Goal: Information Seeking & Learning: Learn about a topic

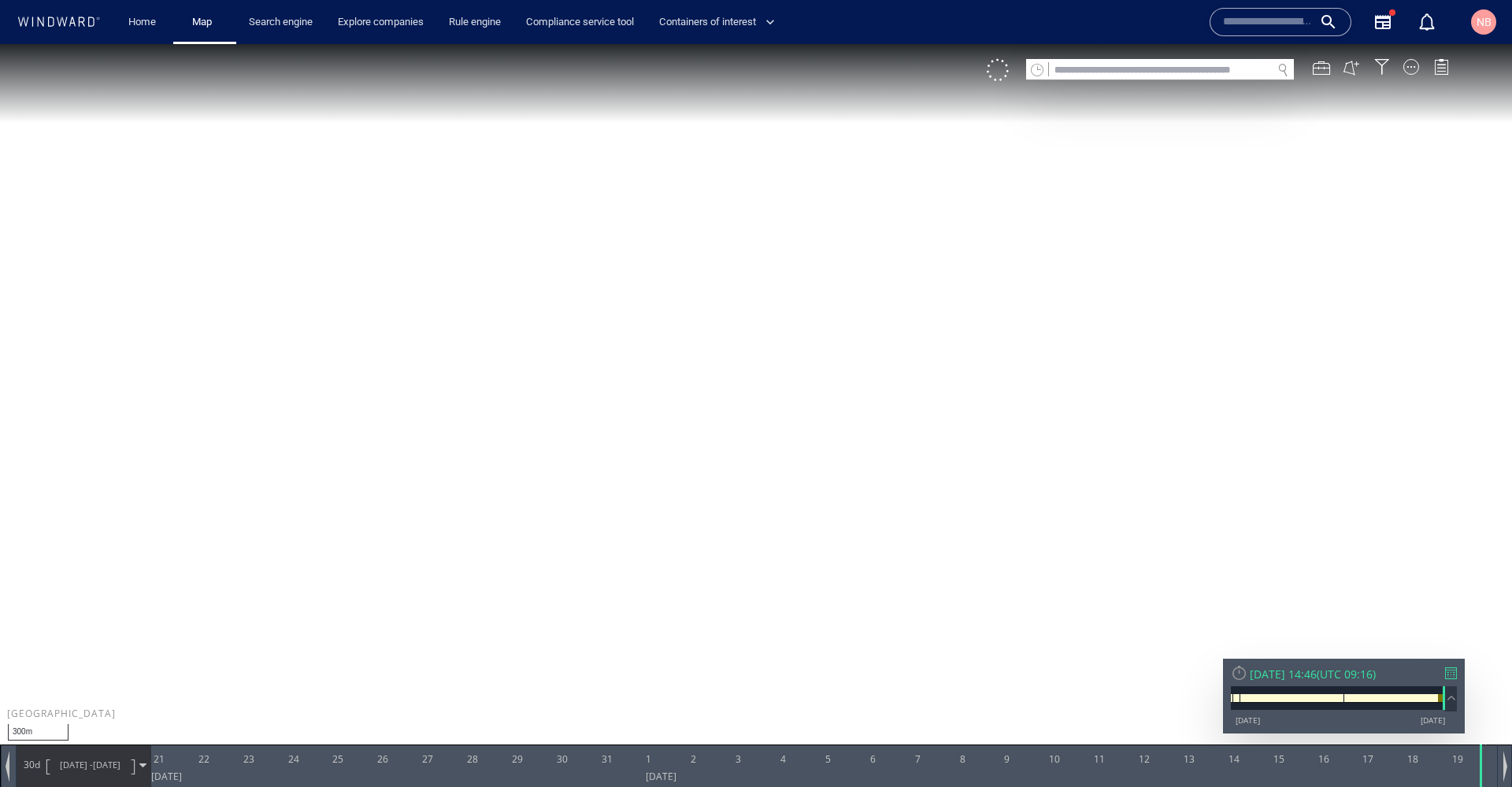
scroll to position [218317, 0]
click at [1141, 64] on input "text" at bounding box center [1161, 70] width 223 height 21
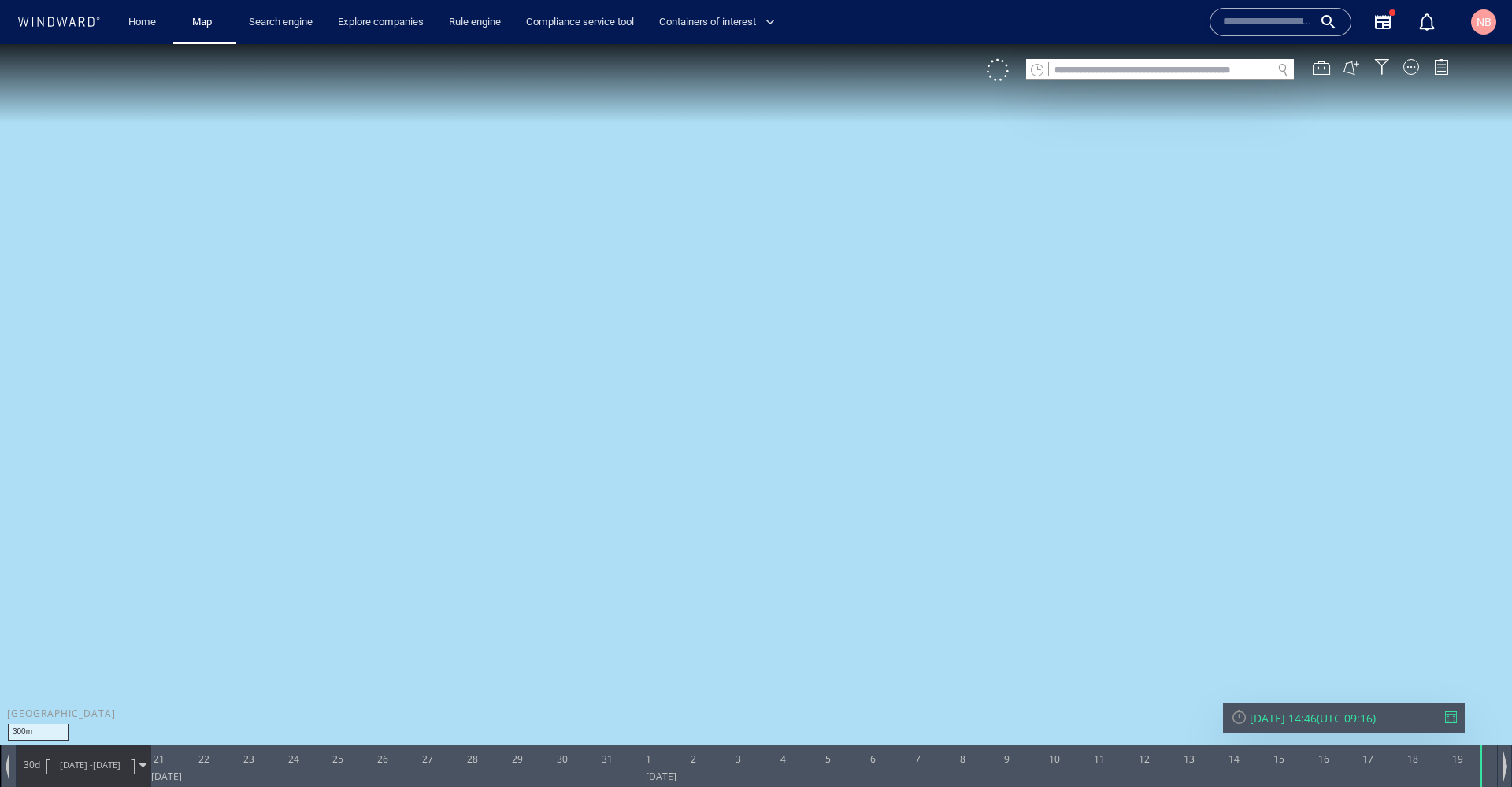
paste input "*******"
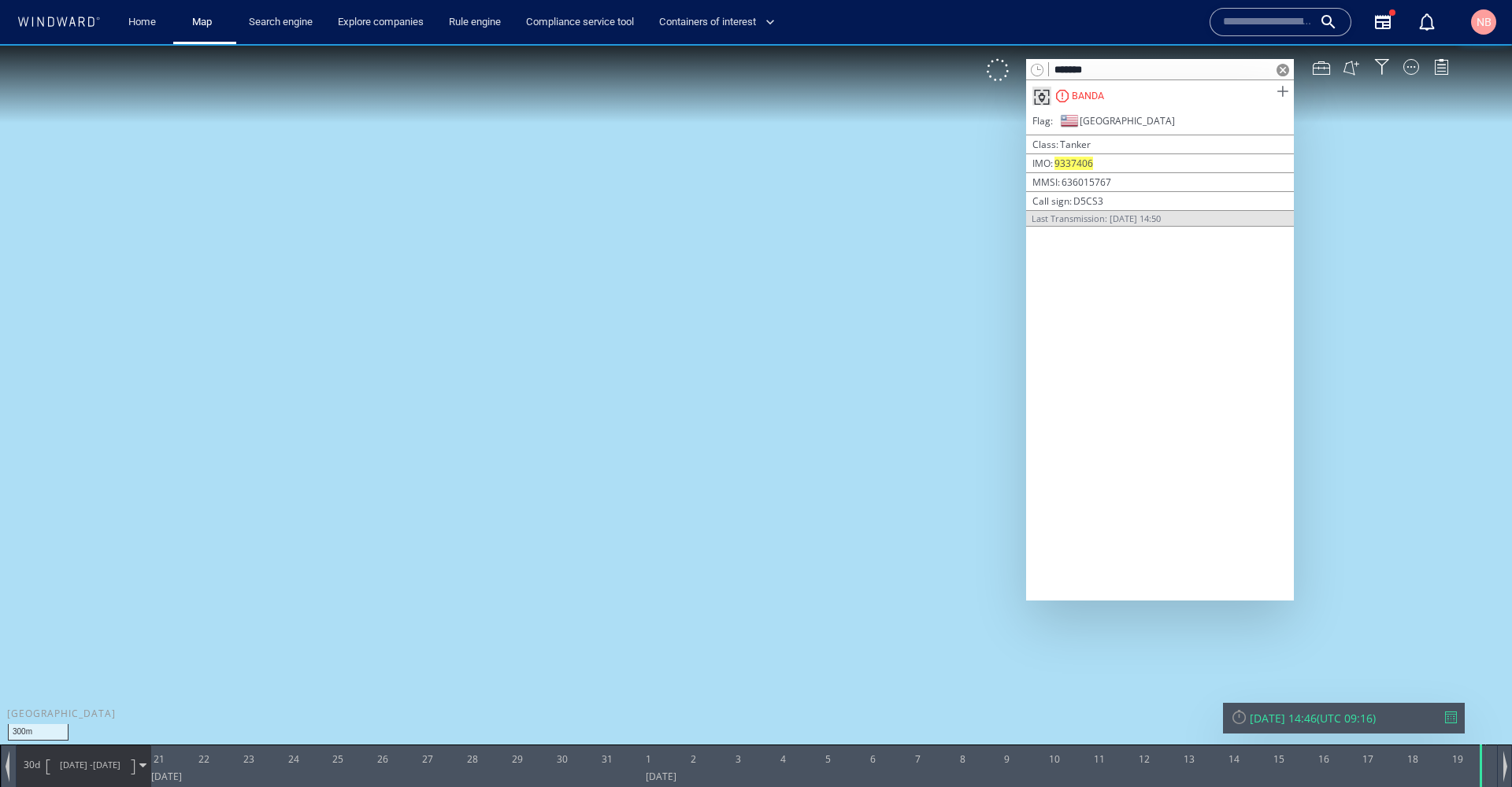
type input "*******"
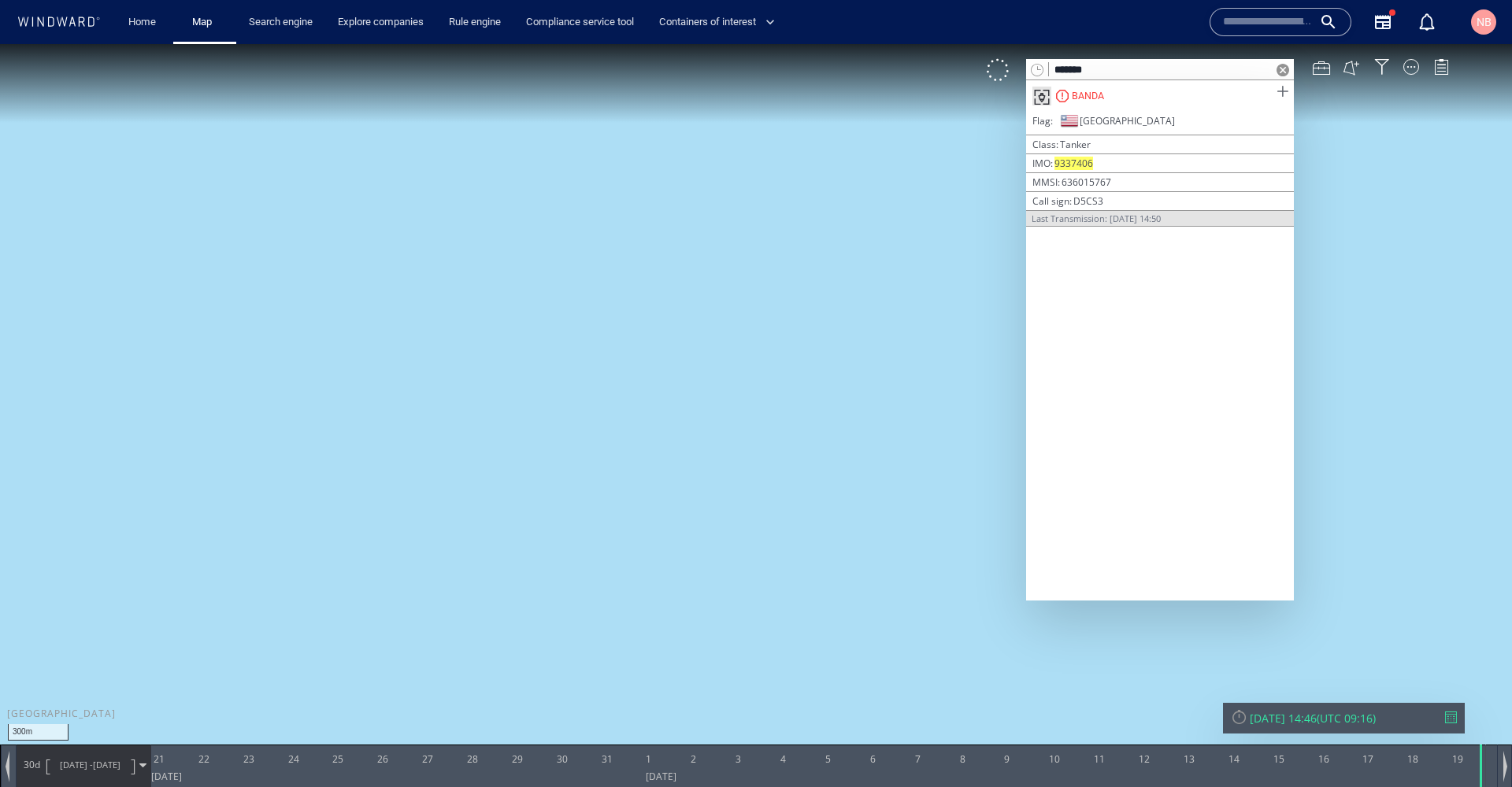
click at [1280, 92] on span at bounding box center [1282, 91] width 19 height 19
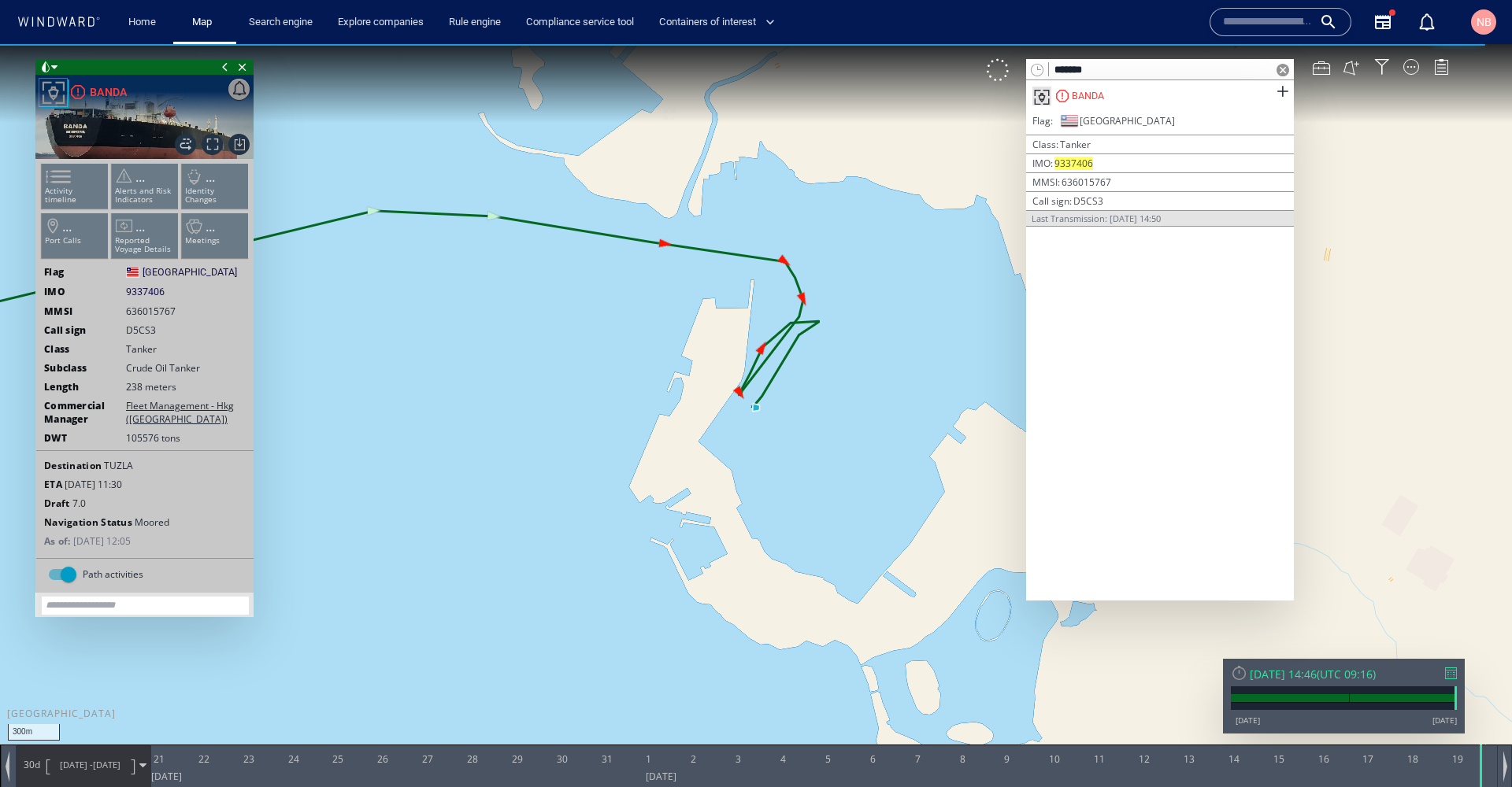
click at [1282, 66] on span at bounding box center [1283, 70] width 13 height 13
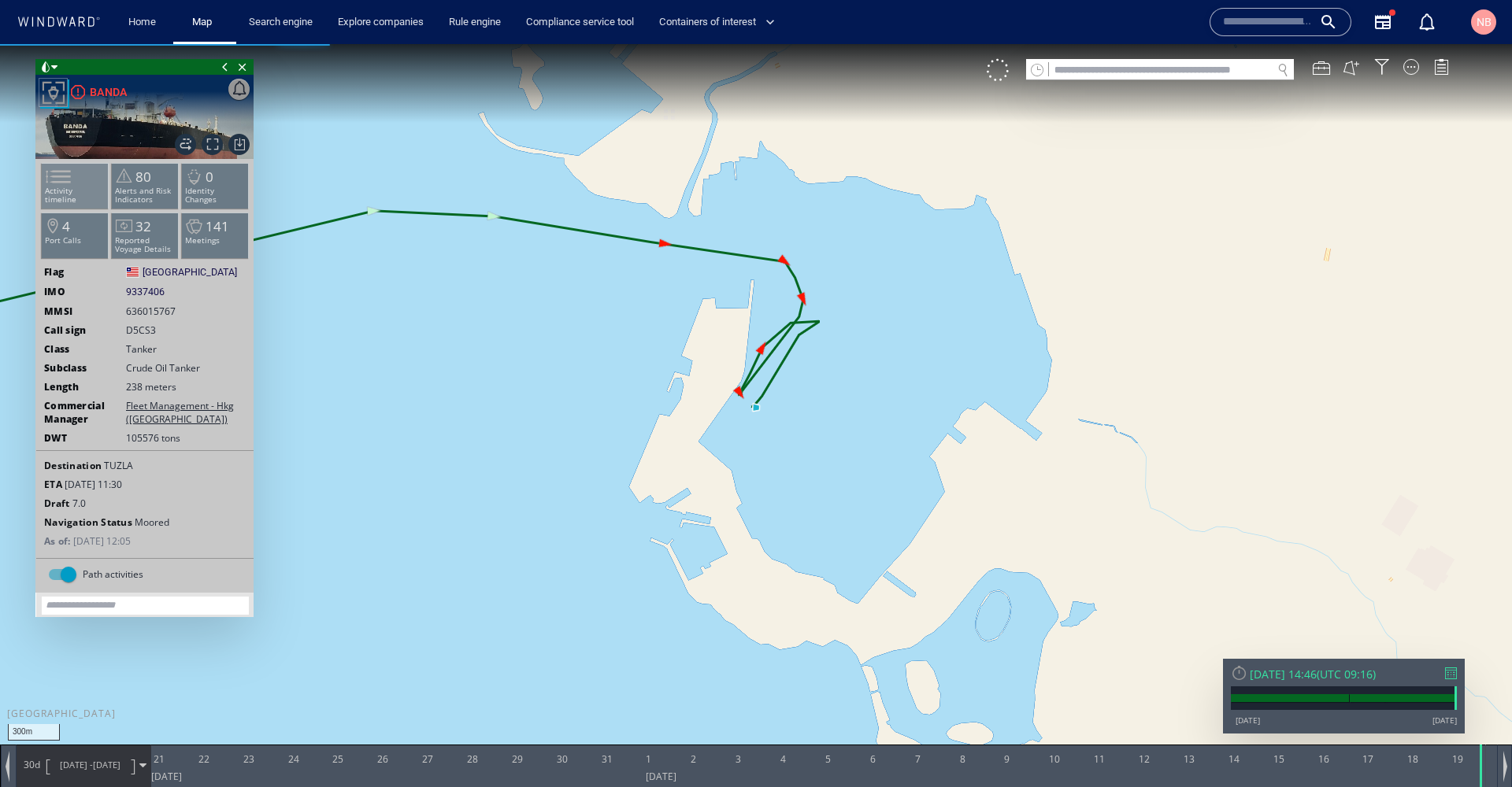
click at [61, 188] on span at bounding box center [49, 176] width 24 height 23
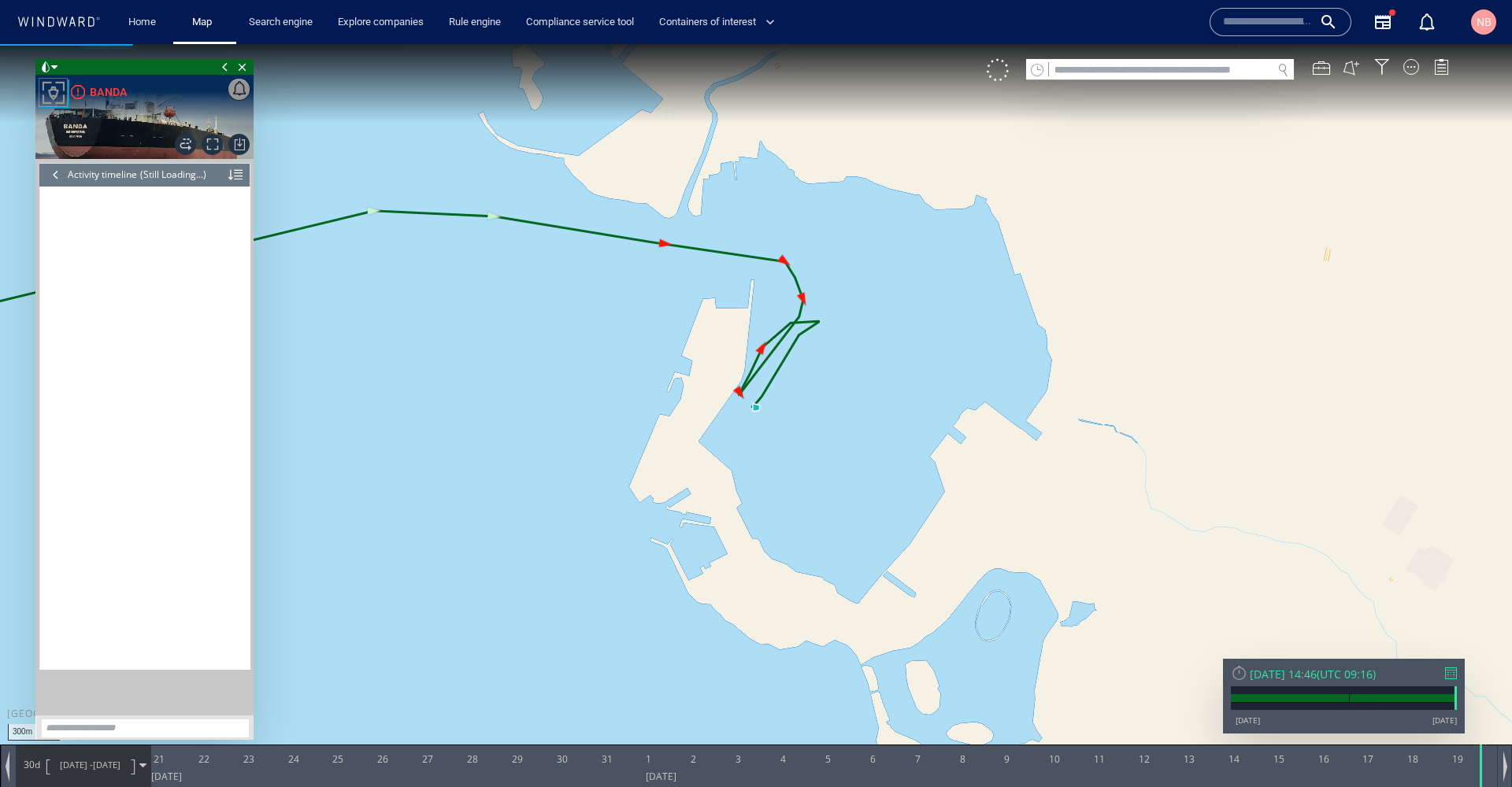
scroll to position [21257, 0]
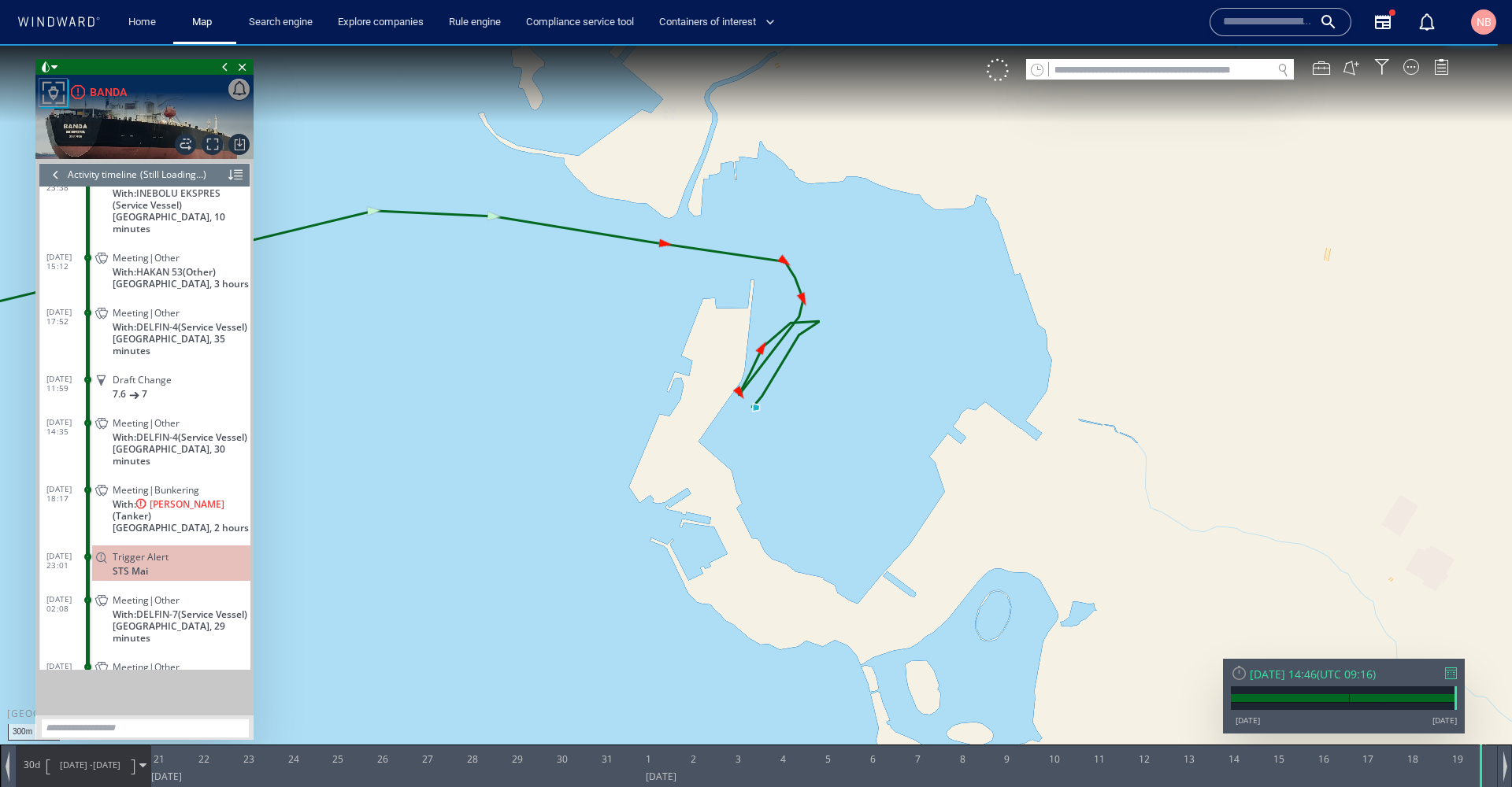
click at [1445, 674] on div at bounding box center [1451, 673] width 12 height 12
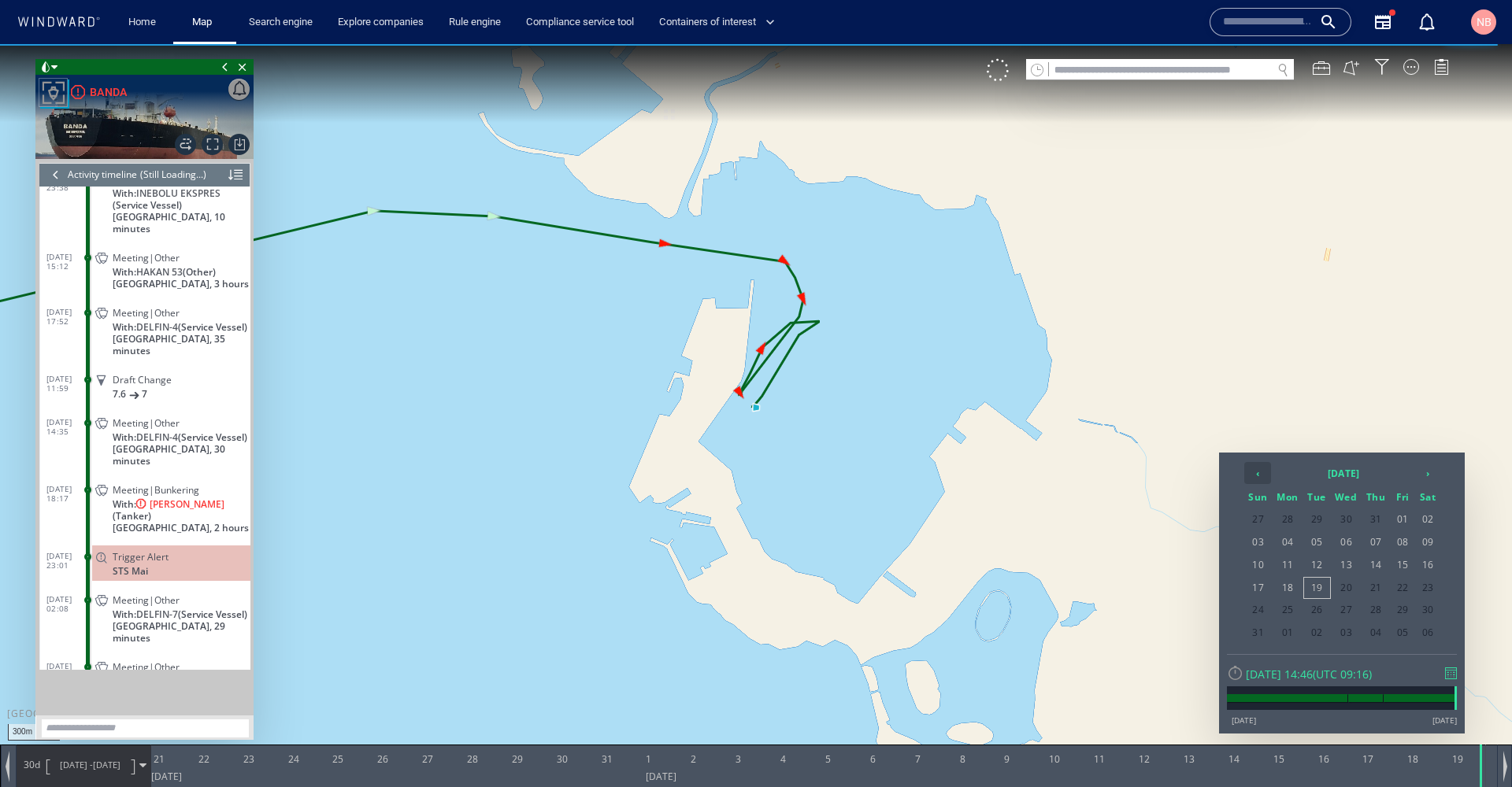
click at [1259, 468] on th "‹" at bounding box center [1257, 474] width 27 height 22
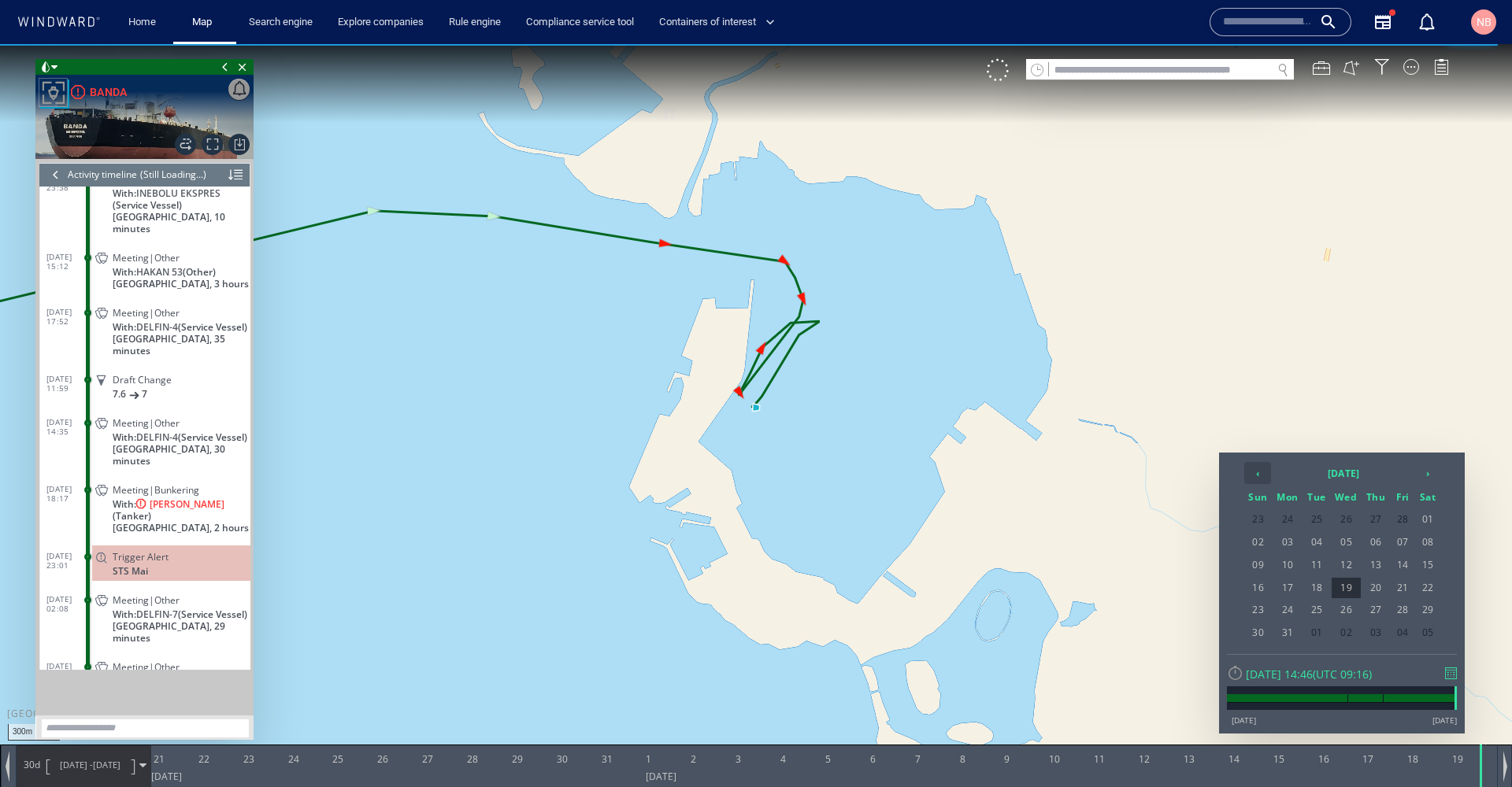
click at [1259, 468] on th "‹" at bounding box center [1257, 474] width 27 height 22
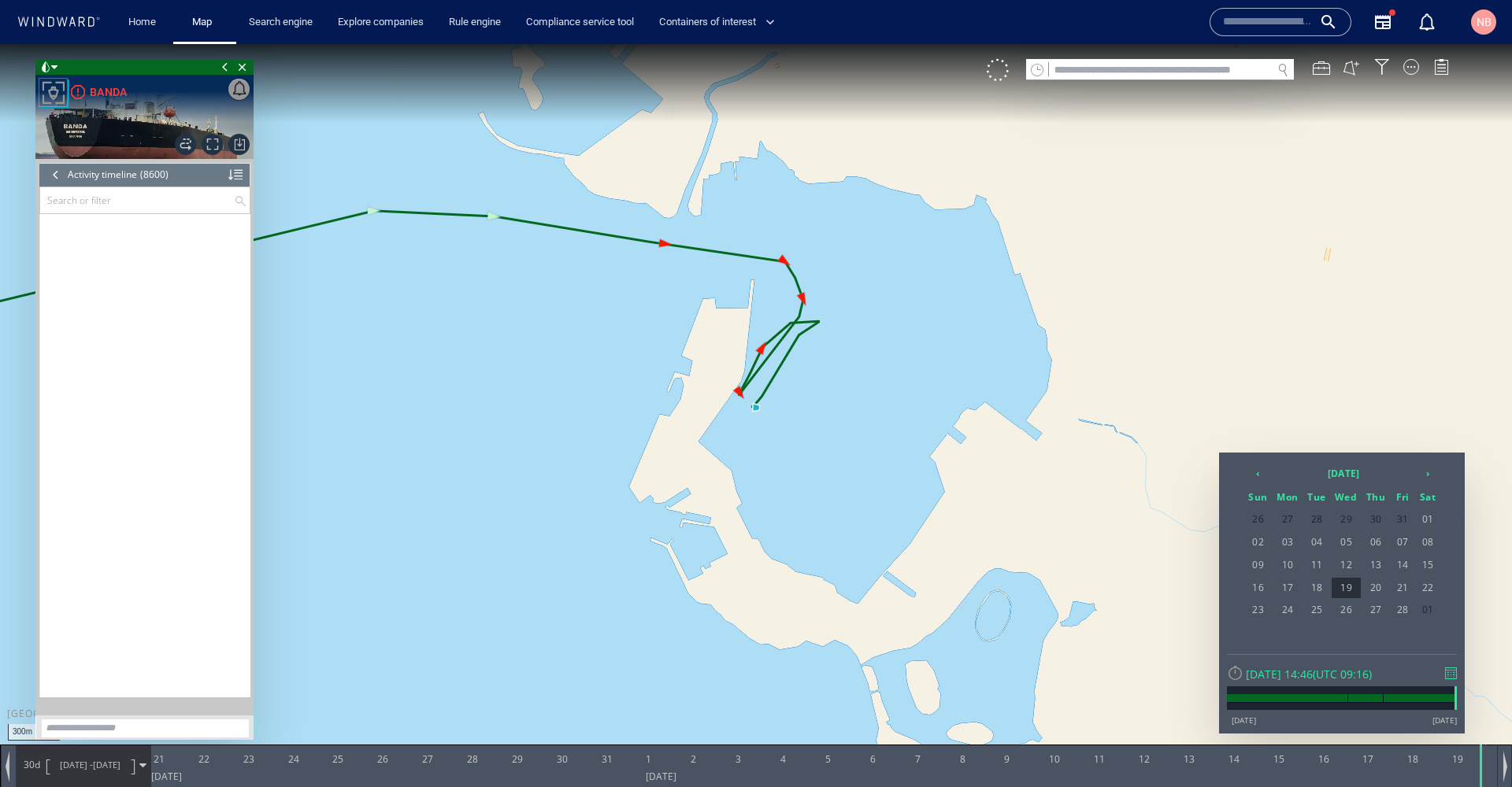
scroll to position [371962, 0]
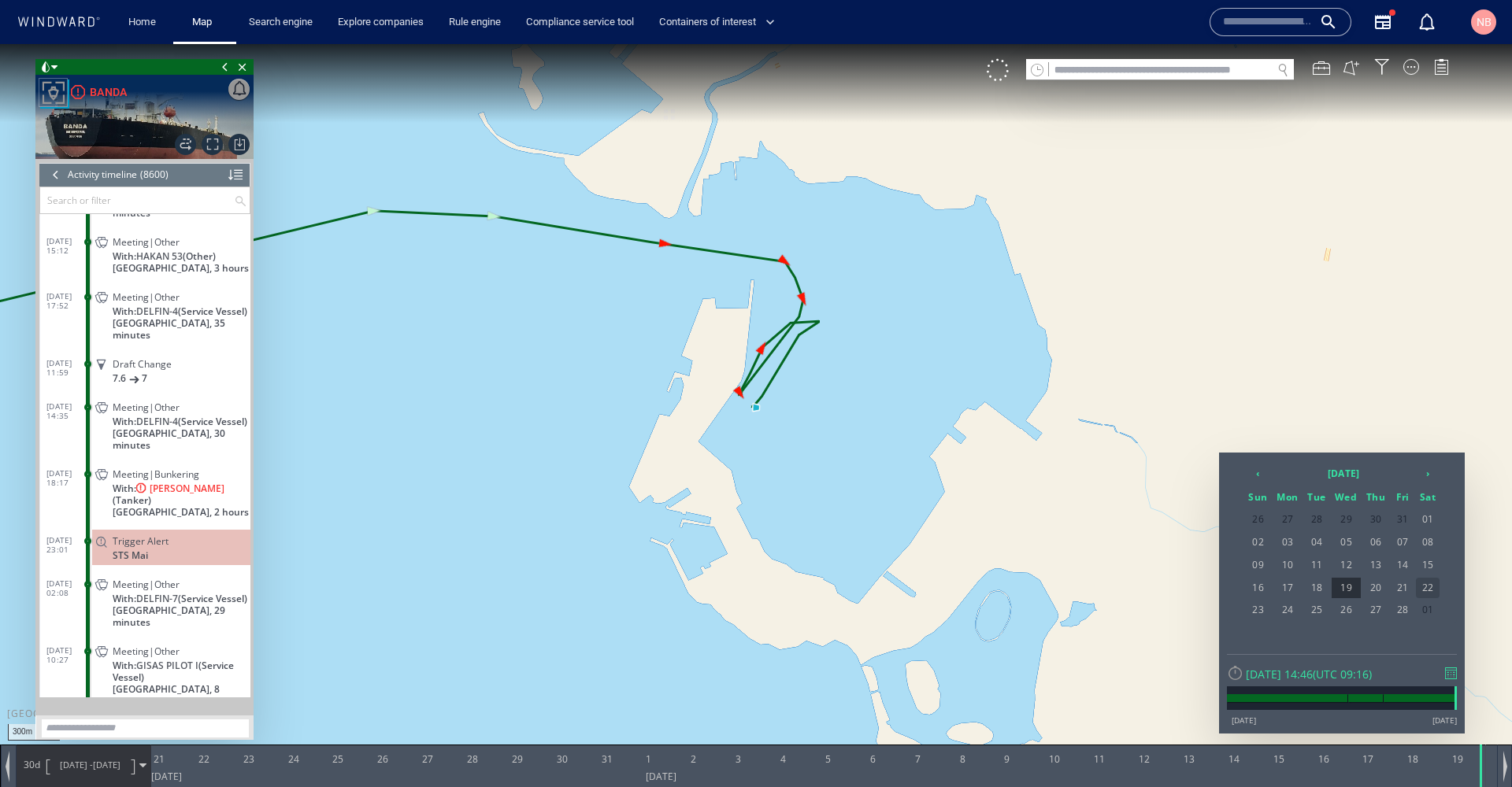
click at [1431, 586] on span "22" at bounding box center [1428, 588] width 24 height 20
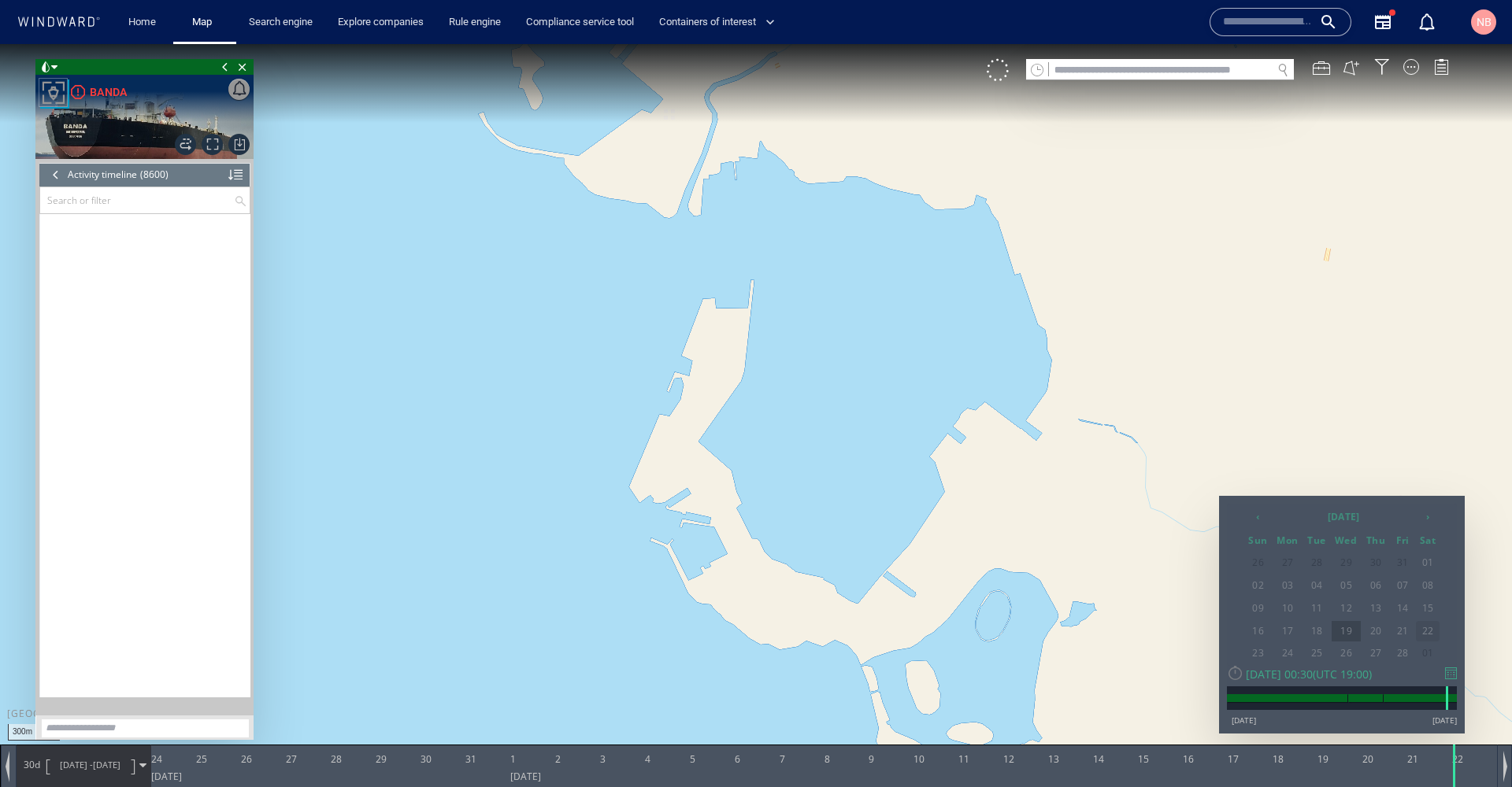
scroll to position [340355, 0]
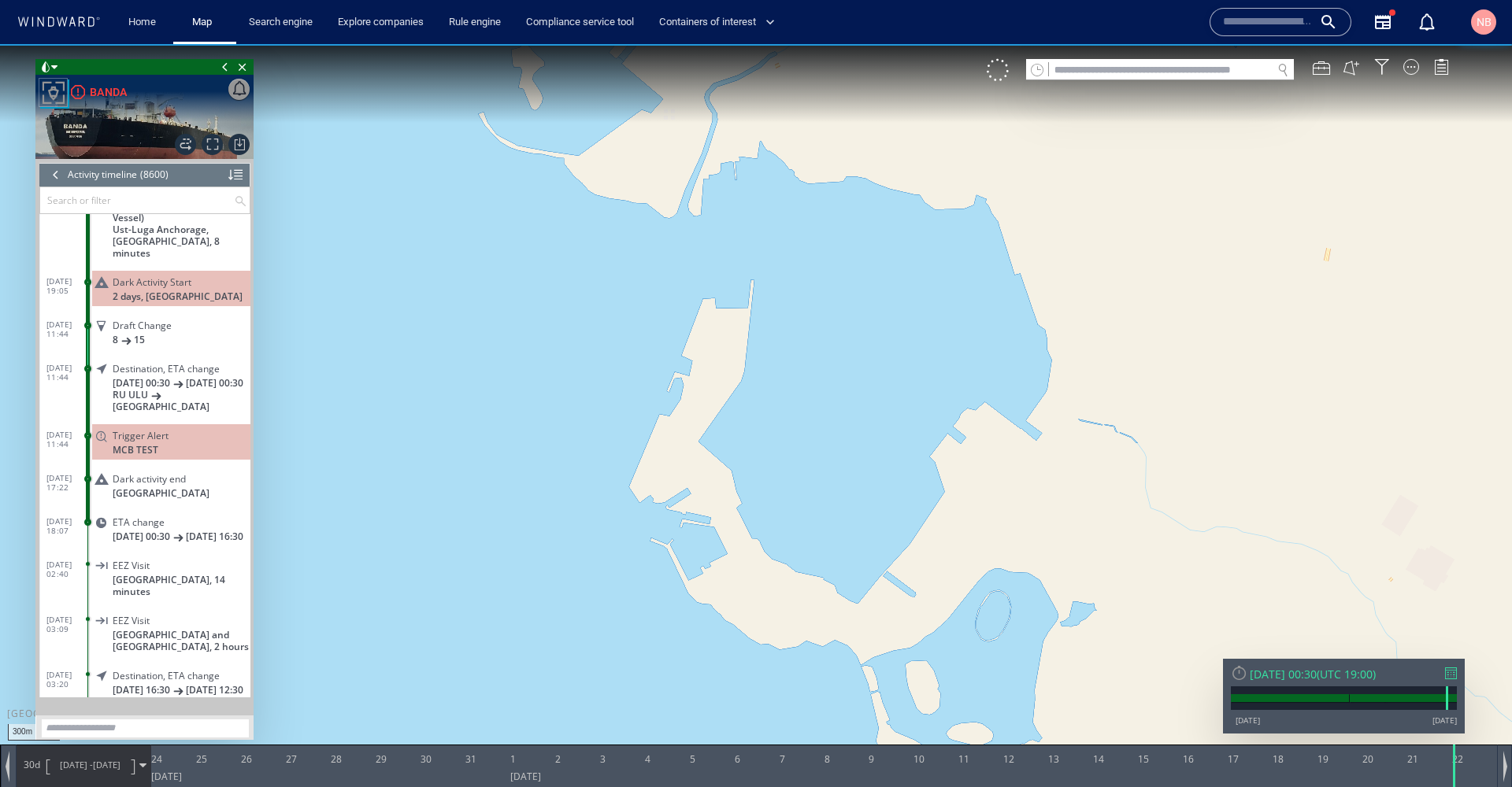
click at [140, 763] on span at bounding box center [142, 766] width 7 height 7
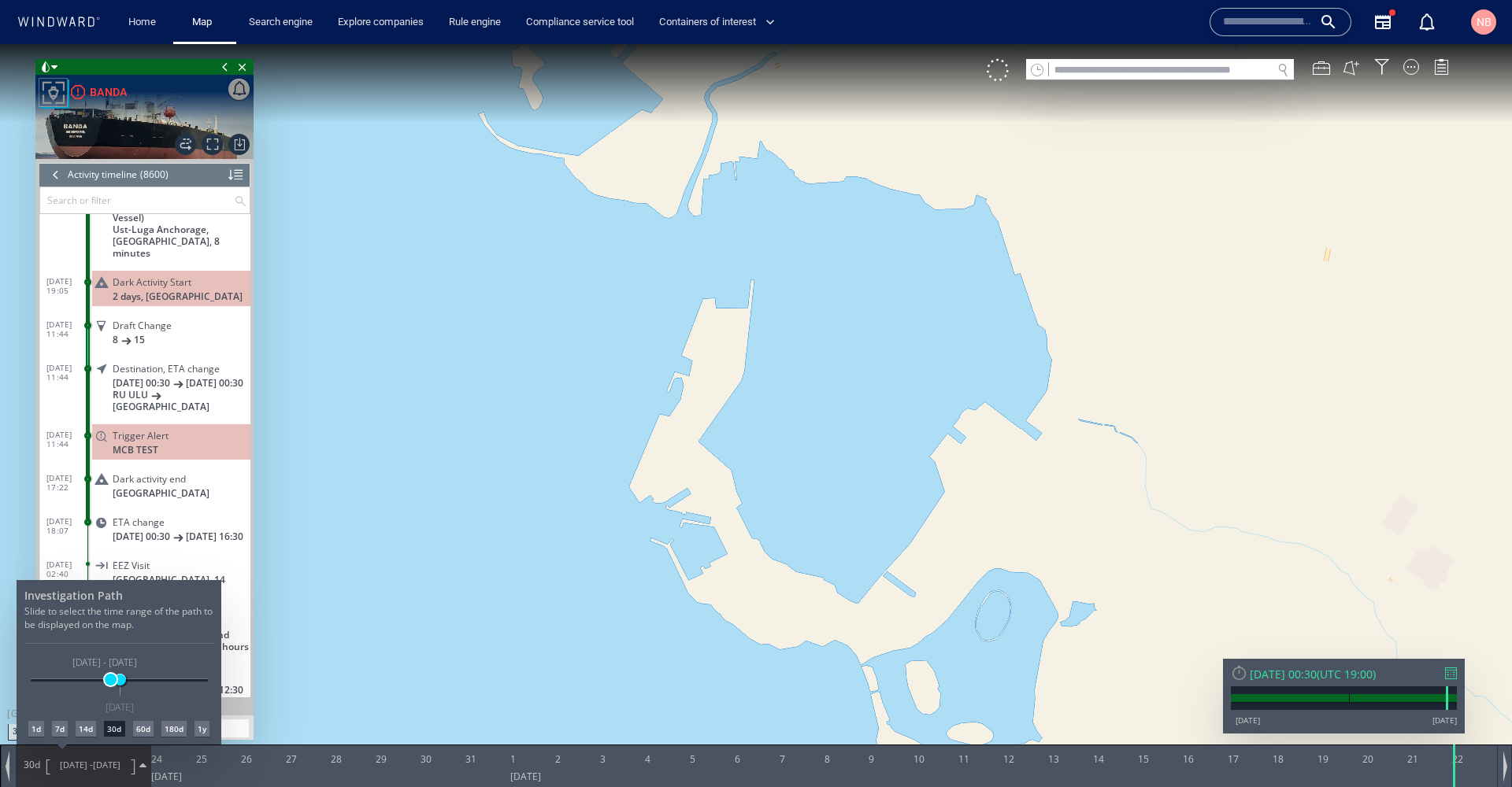
drag, startPoint x: 97, startPoint y: 682, endPoint x: 110, endPoint y: 680, distance: 13.2
click at [110, 680] on span at bounding box center [110, 680] width 12 height 12
click at [348, 460] on div at bounding box center [756, 415] width 1512 height 743
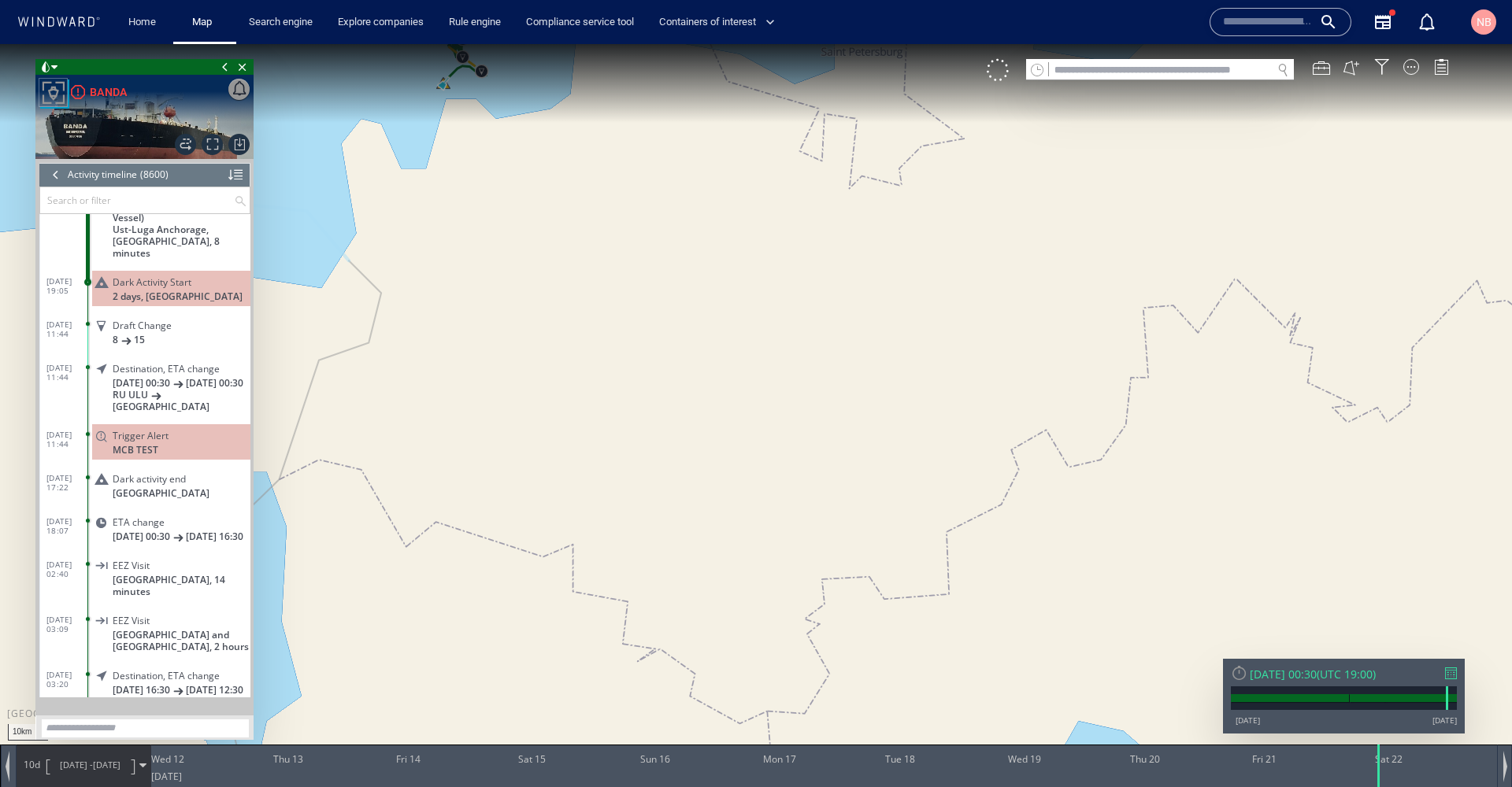
drag, startPoint x: 528, startPoint y: 102, endPoint x: 661, endPoint y: 403, distance: 329.1
click at [661, 403] on canvas "Map" at bounding box center [756, 407] width 1512 height 727
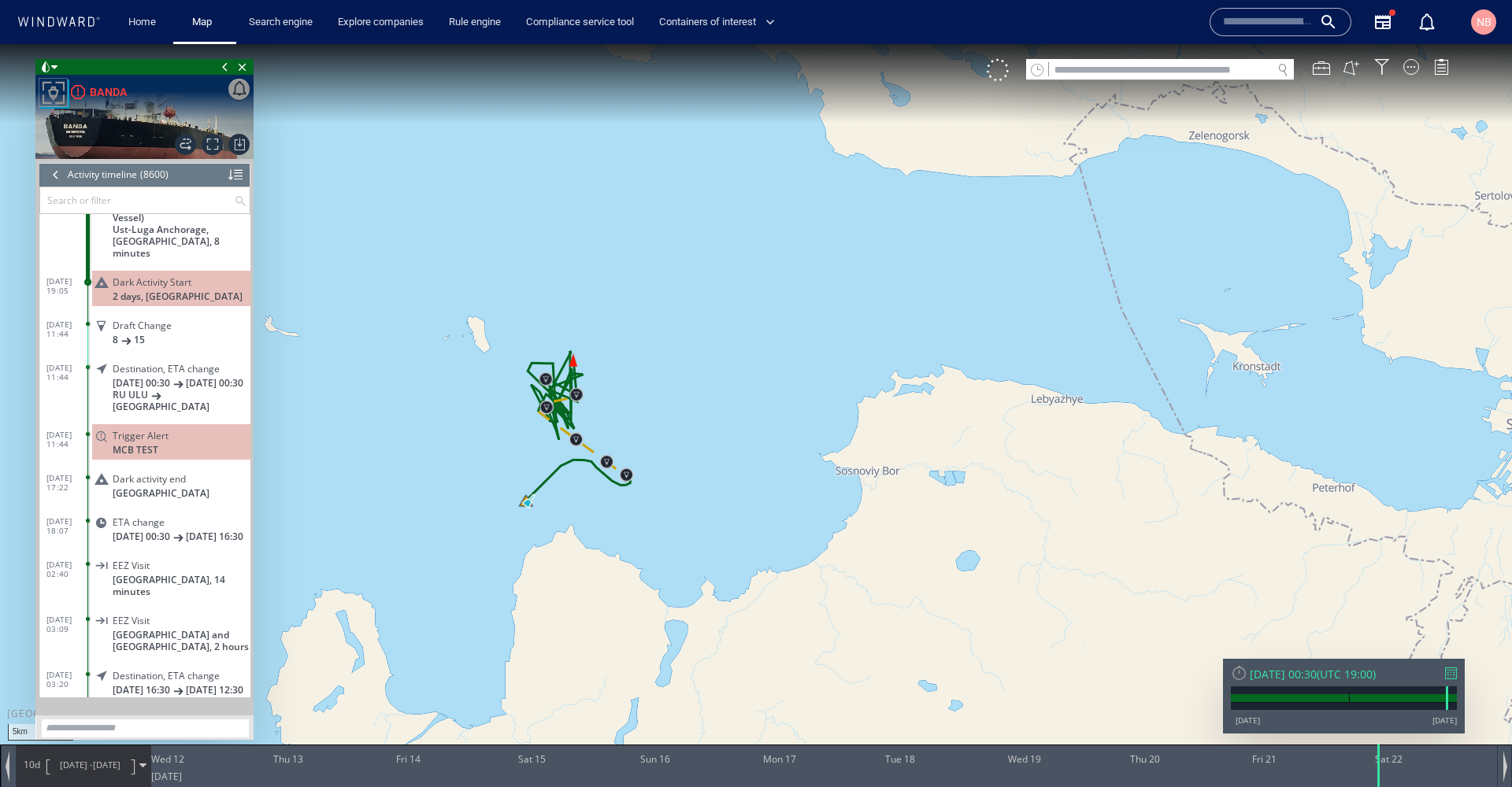
drag, startPoint x: 637, startPoint y: 415, endPoint x: 778, endPoint y: 399, distance: 141.9
click at [778, 399] on canvas "Map" at bounding box center [756, 407] width 1512 height 727
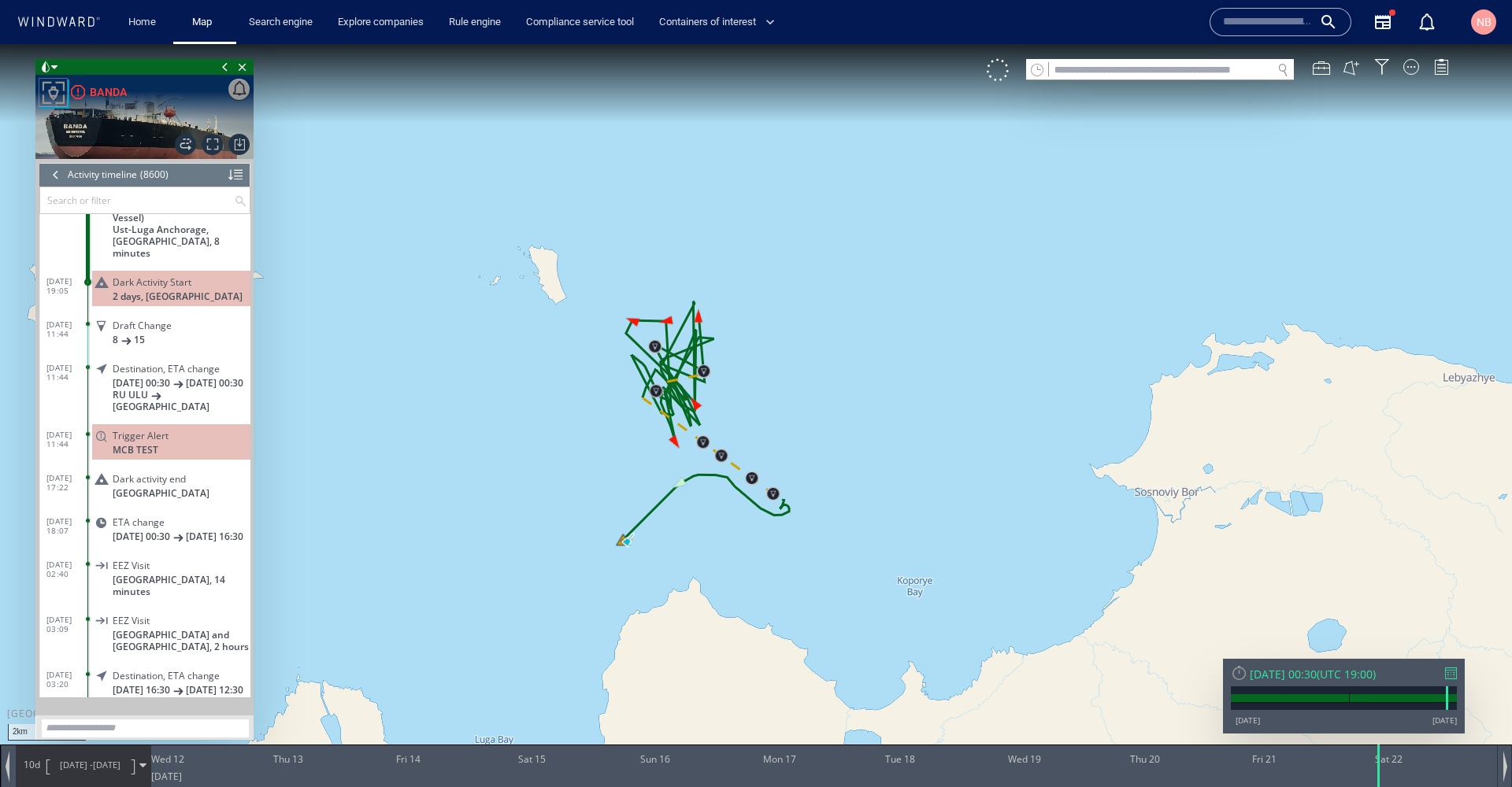
drag, startPoint x: 805, startPoint y: 294, endPoint x: 827, endPoint y: 270, distance: 32.6
click at [827, 270] on canvas "Map" at bounding box center [756, 407] width 1512 height 727
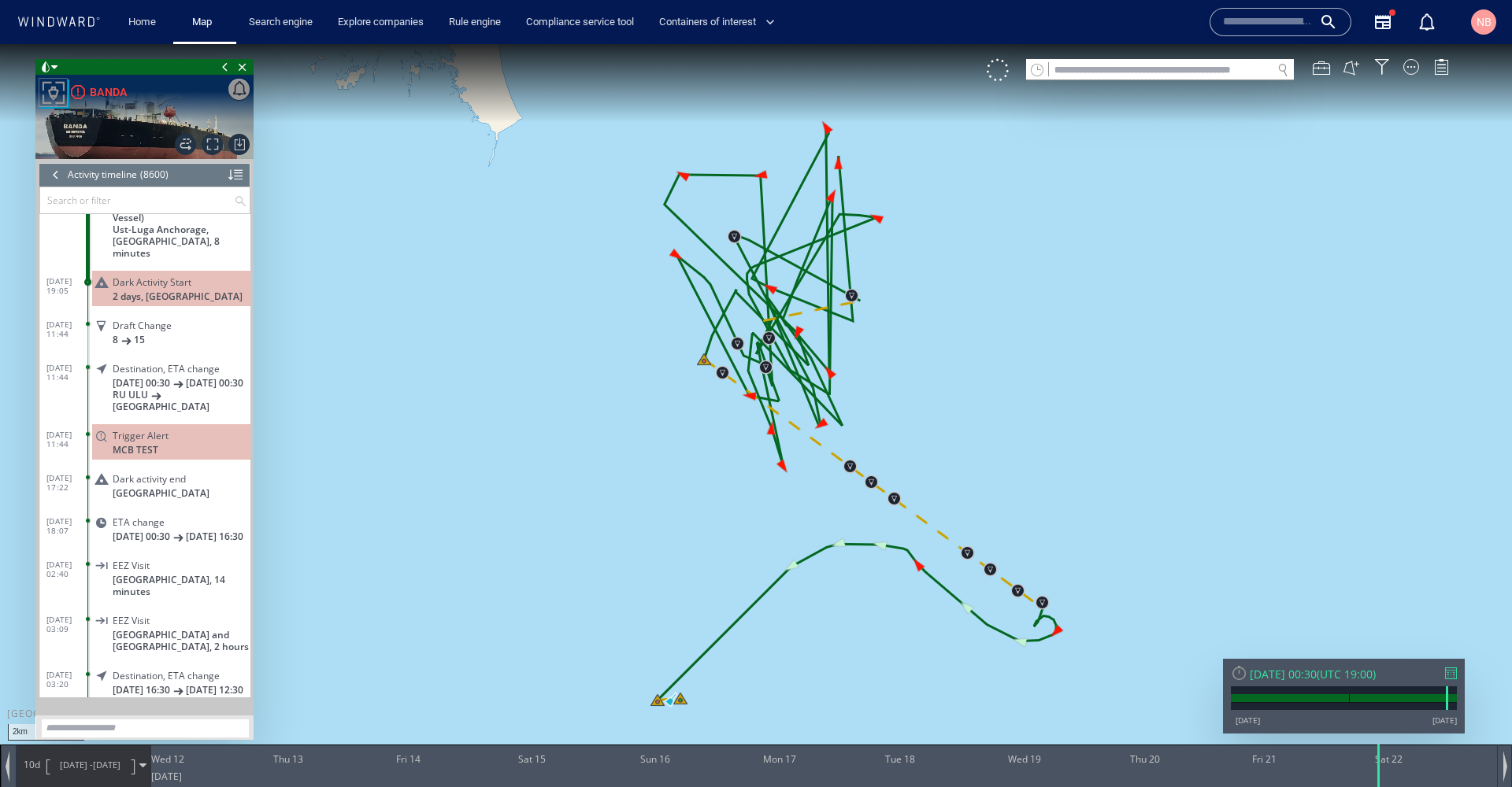
drag, startPoint x: 1013, startPoint y: 259, endPoint x: 955, endPoint y: 388, distance: 141.4
click at [955, 388] on canvas "Map" at bounding box center [756, 407] width 1512 height 727
click at [1456, 678] on div at bounding box center [1451, 673] width 12 height 12
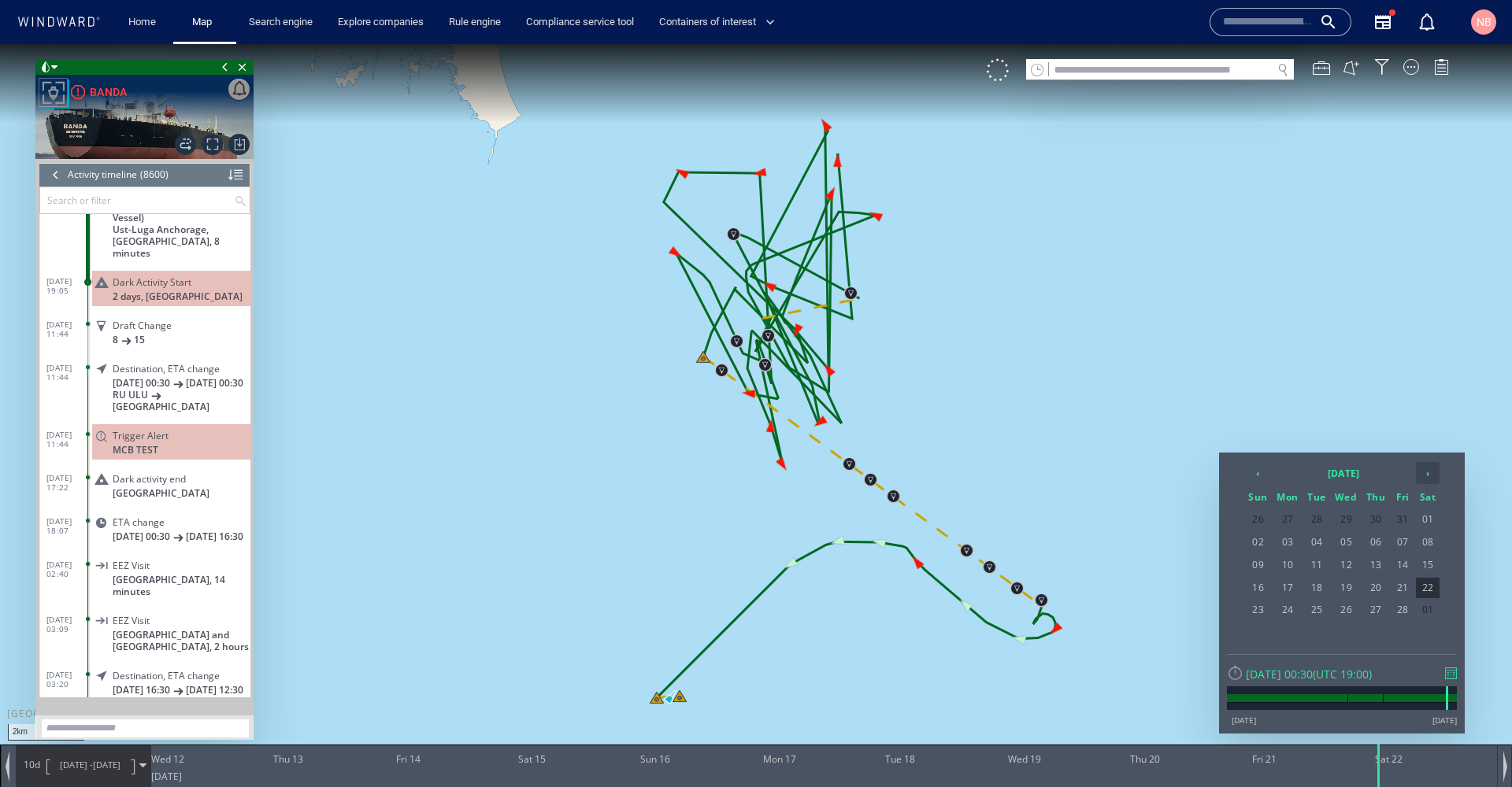
click at [1430, 476] on th "›" at bounding box center [1428, 474] width 24 height 22
click at [1258, 585] on span "15" at bounding box center [1258, 588] width 27 height 20
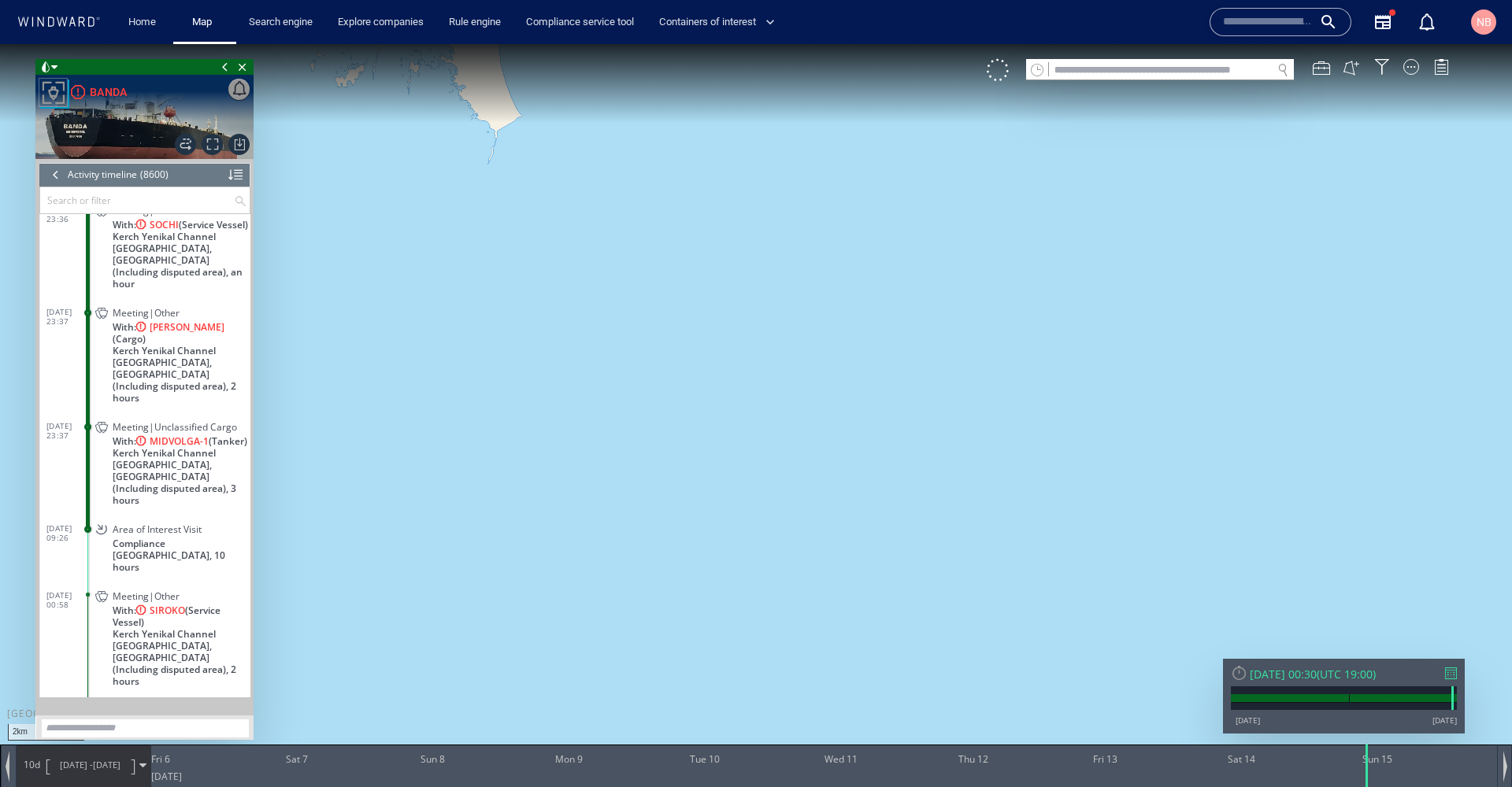
scroll to position [359282, 0]
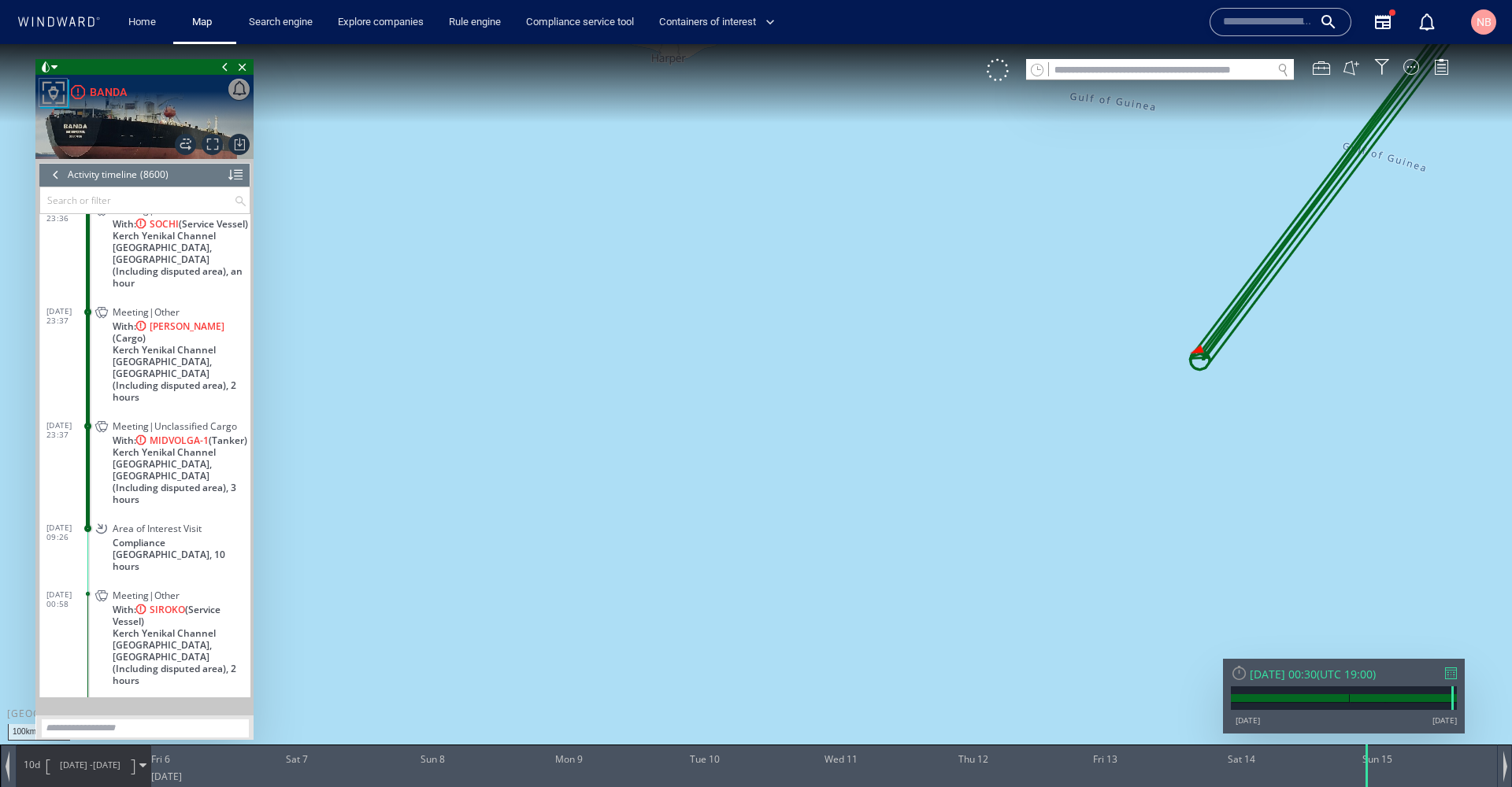
drag, startPoint x: 1284, startPoint y: 335, endPoint x: 559, endPoint y: 661, distance: 794.9
click at [544, 677] on canvas "Map" at bounding box center [756, 407] width 1512 height 727
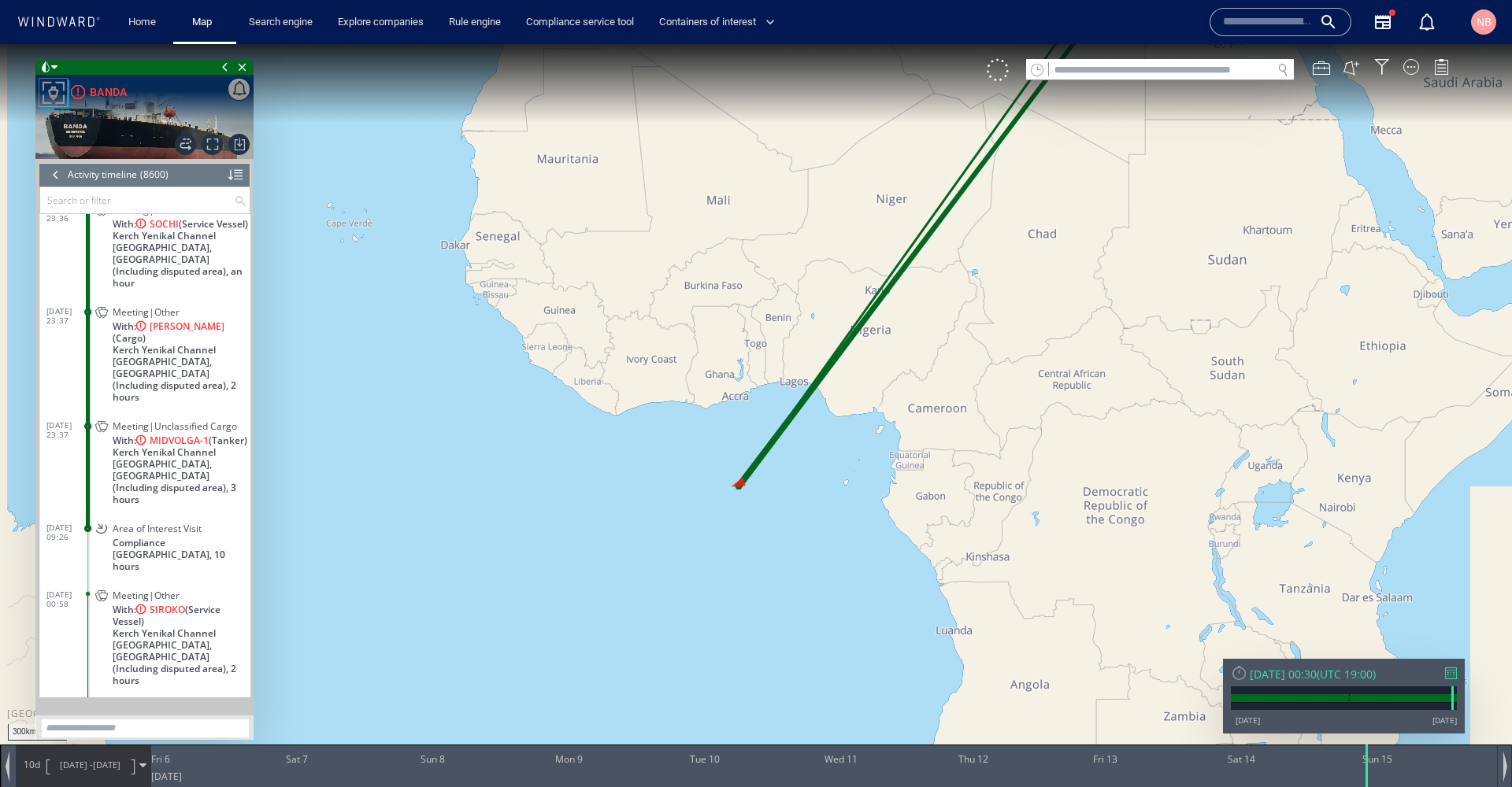
drag, startPoint x: 953, startPoint y: 319, endPoint x: 843, endPoint y: 662, distance: 360.2
click at [843, 662] on canvas "Map" at bounding box center [756, 407] width 1512 height 727
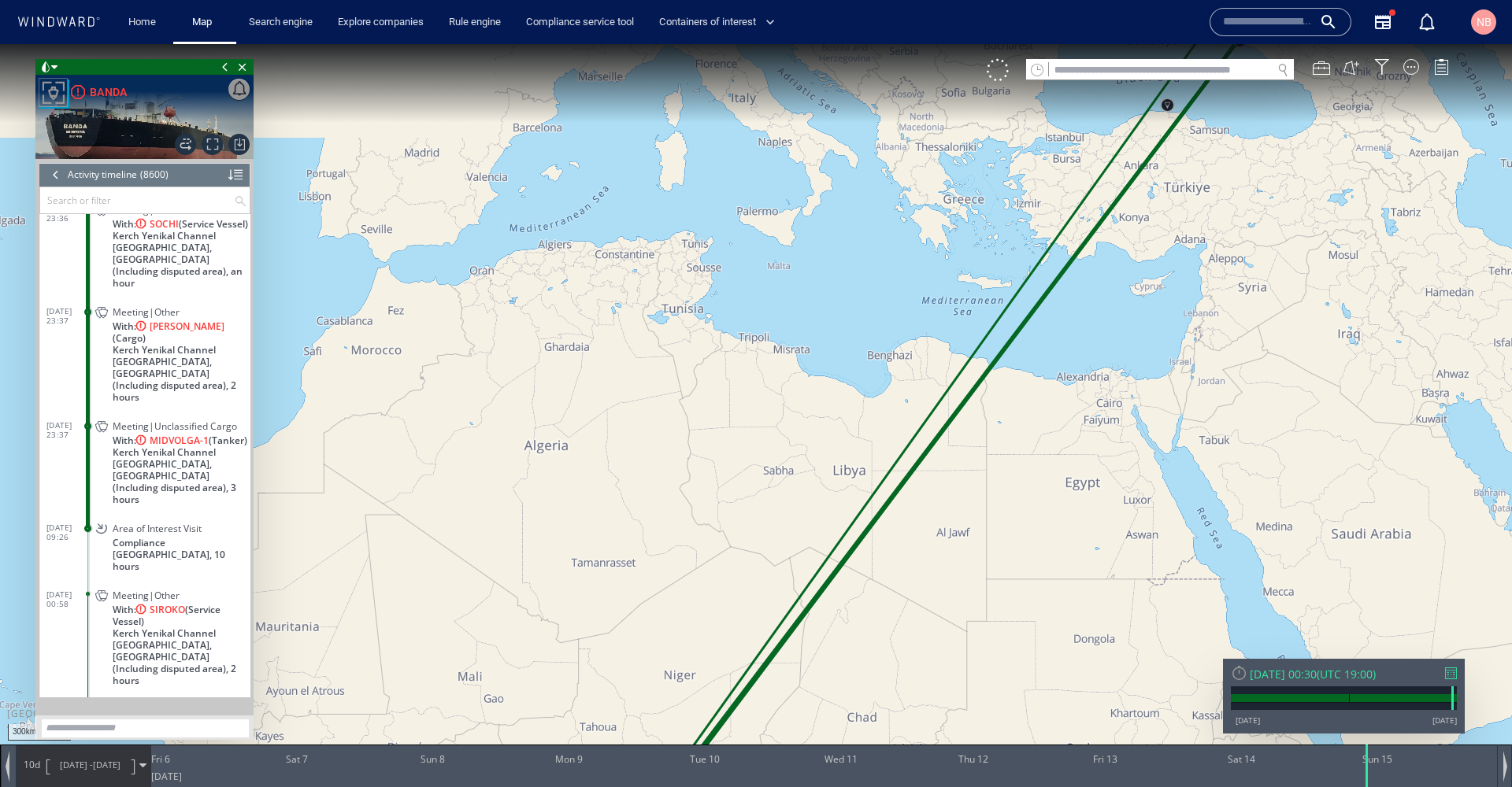
drag, startPoint x: 1125, startPoint y: 311, endPoint x: 883, endPoint y: 604, distance: 380.0
click at [882, 607] on canvas "Map" at bounding box center [756, 407] width 1512 height 727
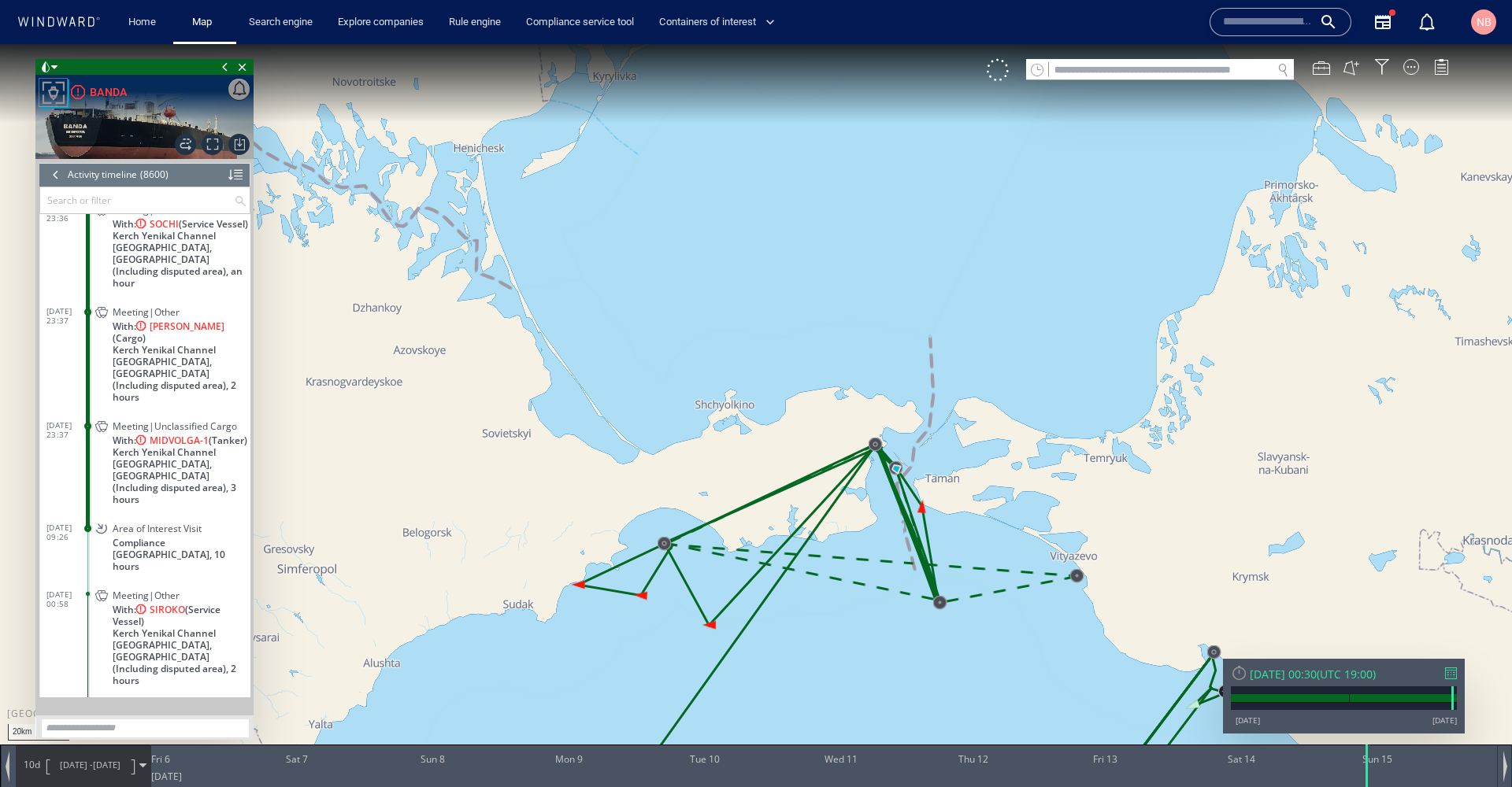
drag, startPoint x: 909, startPoint y: 638, endPoint x: 867, endPoint y: 485, distance: 158.7
click at [867, 485] on canvas "Map" at bounding box center [756, 407] width 1512 height 727
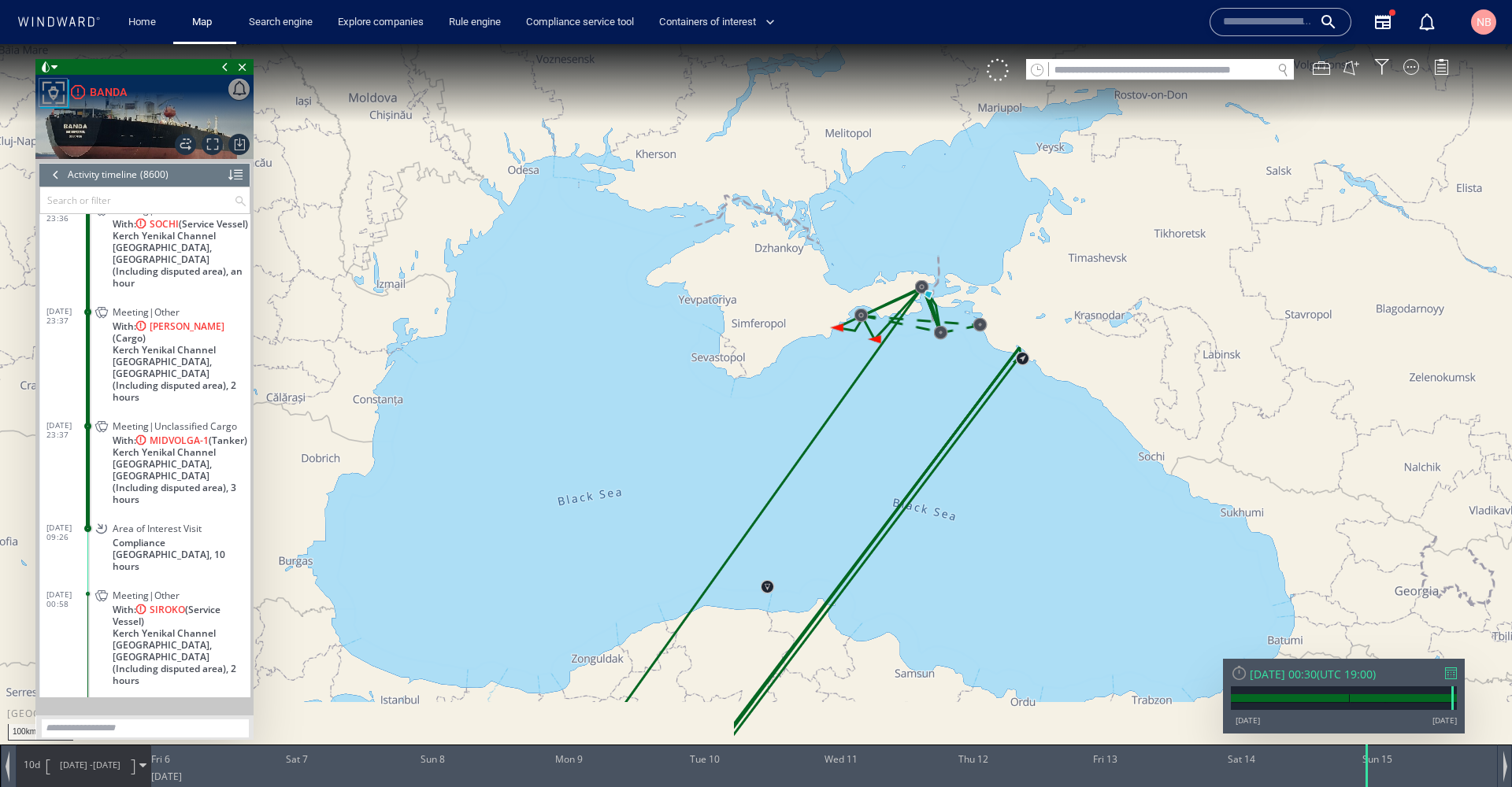
drag, startPoint x: 1072, startPoint y: 595, endPoint x: 967, endPoint y: 127, distance: 479.6
click at [967, 127] on canvas "Map" at bounding box center [756, 407] width 1512 height 727
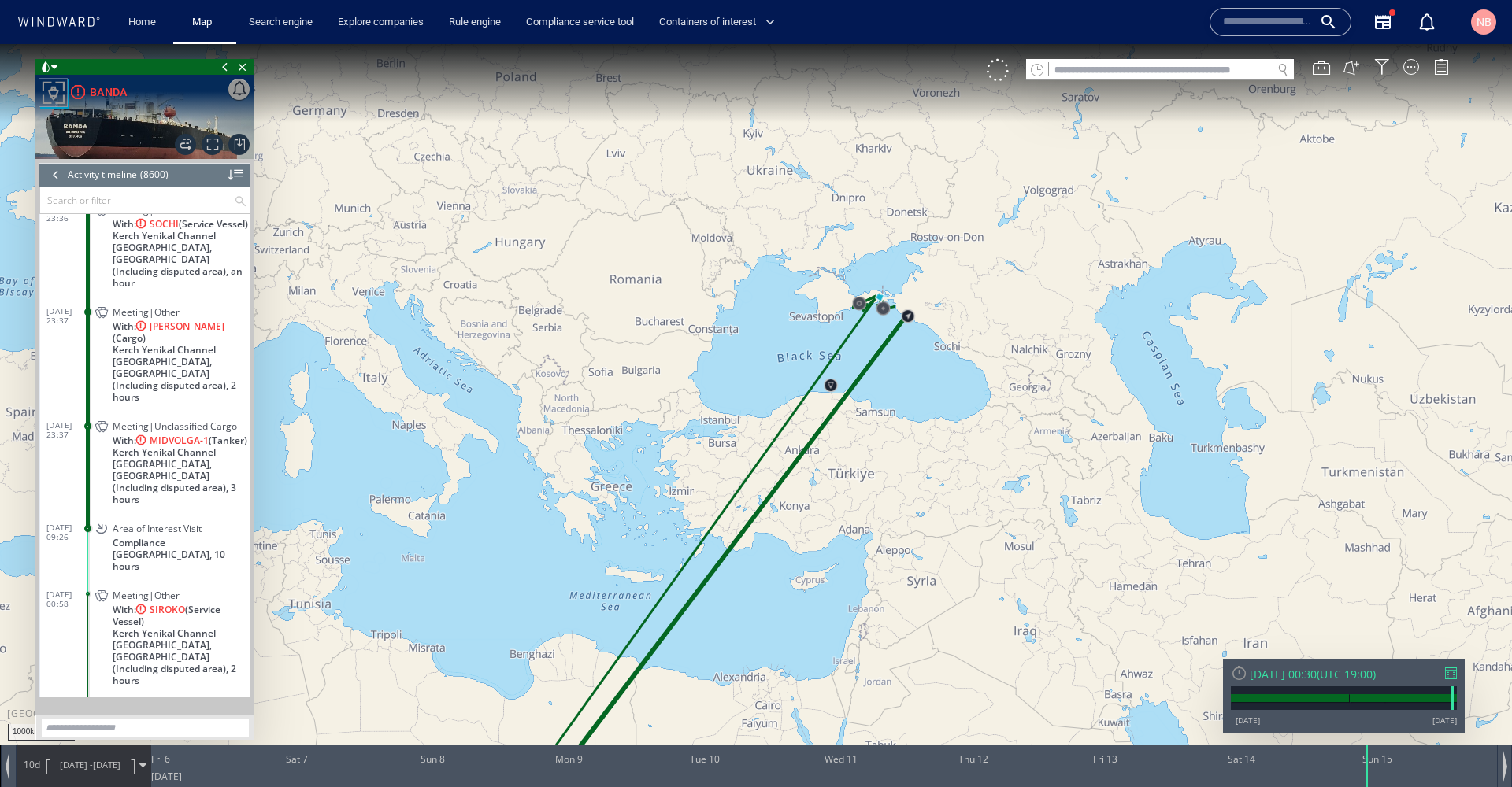
drag, startPoint x: 668, startPoint y: 602, endPoint x: 764, endPoint y: 294, distance: 322.6
click at [764, 294] on canvas "Map" at bounding box center [756, 407] width 1512 height 727
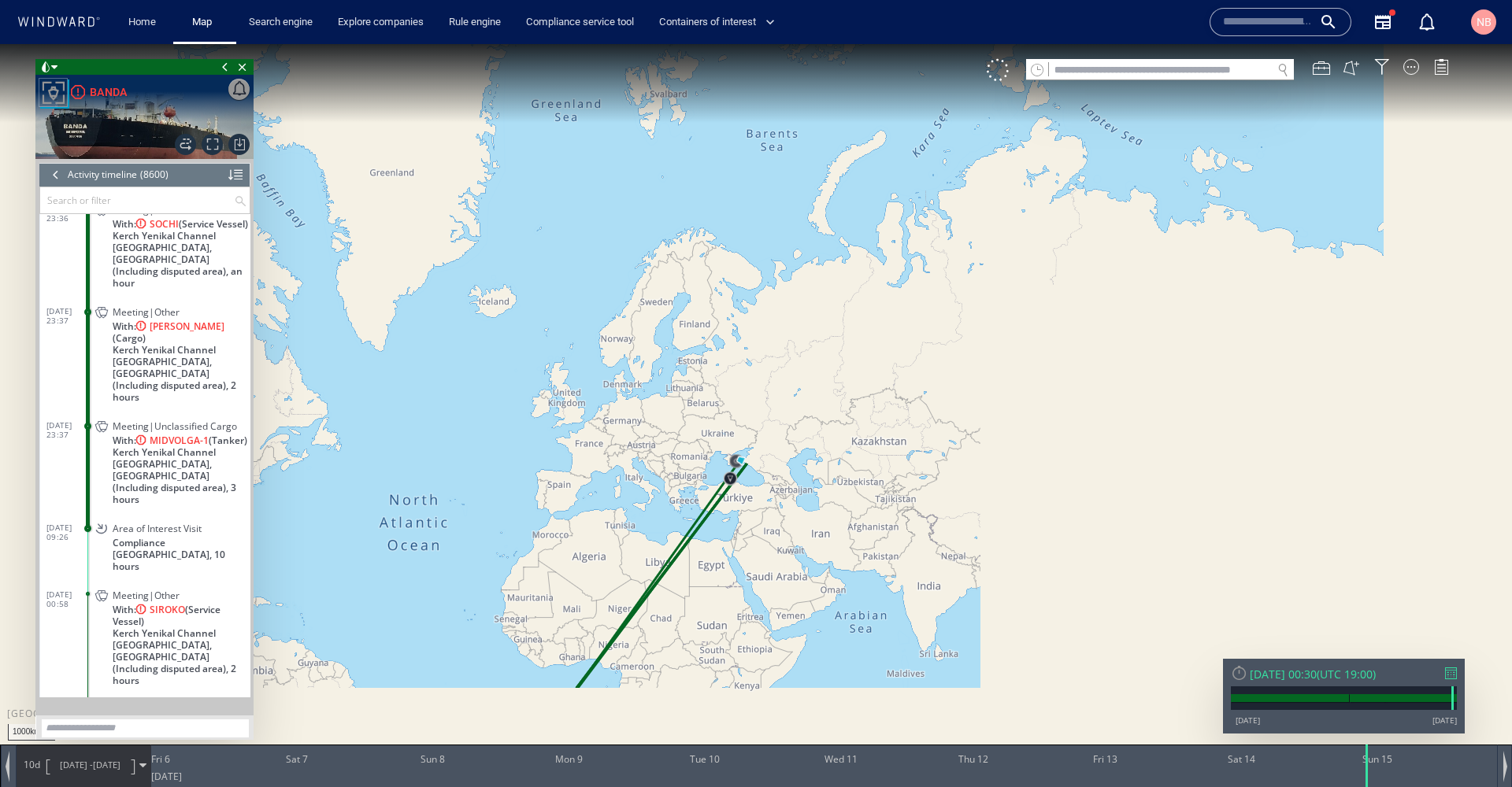
drag, startPoint x: 728, startPoint y: 538, endPoint x: 772, endPoint y: 463, distance: 87.0
click at [772, 463] on canvas "Map" at bounding box center [756, 407] width 1512 height 727
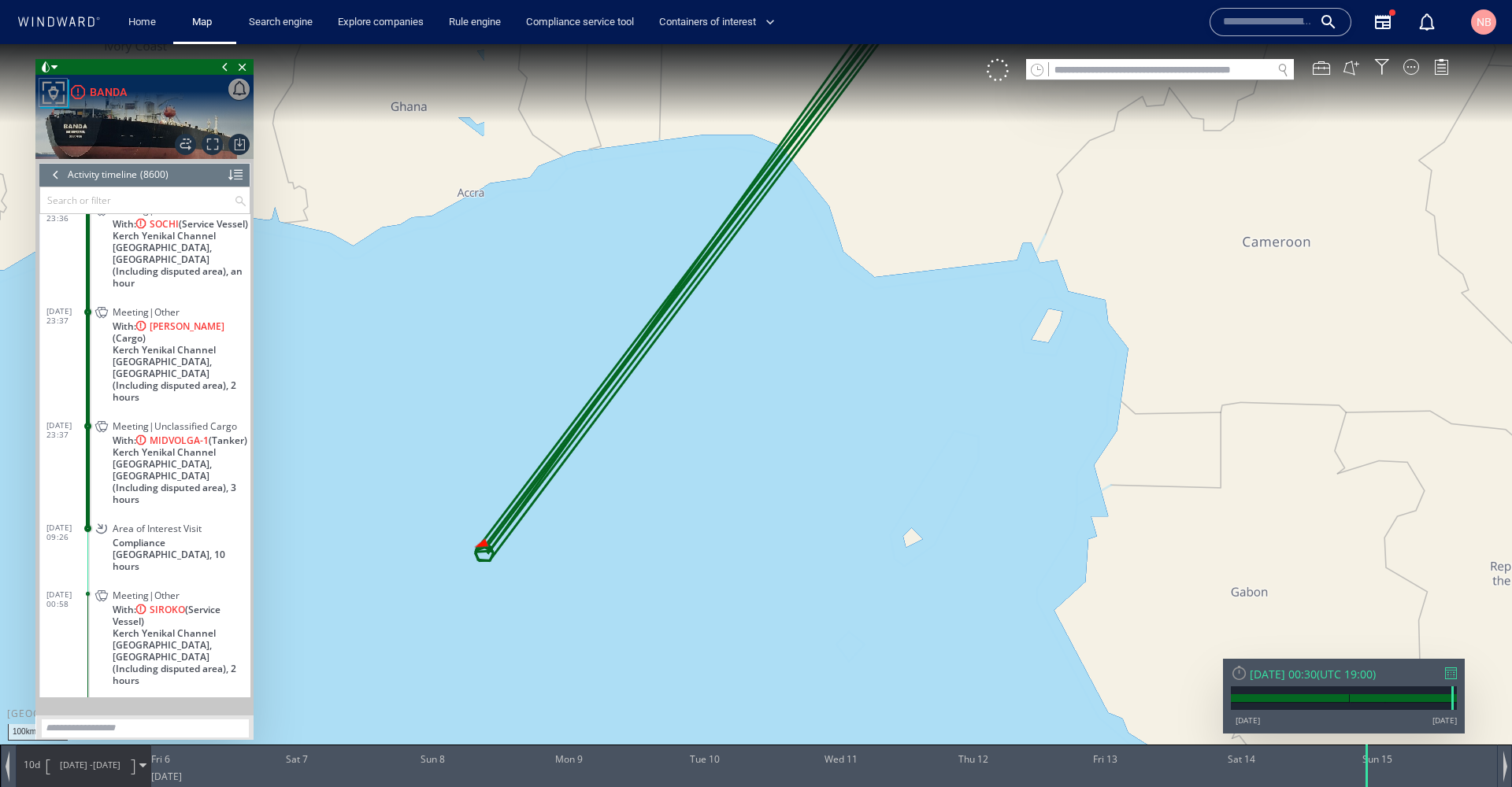
drag, startPoint x: 550, startPoint y: 568, endPoint x: 733, endPoint y: 554, distance: 183.5
click at [733, 554] on canvas "Map" at bounding box center [756, 407] width 1512 height 727
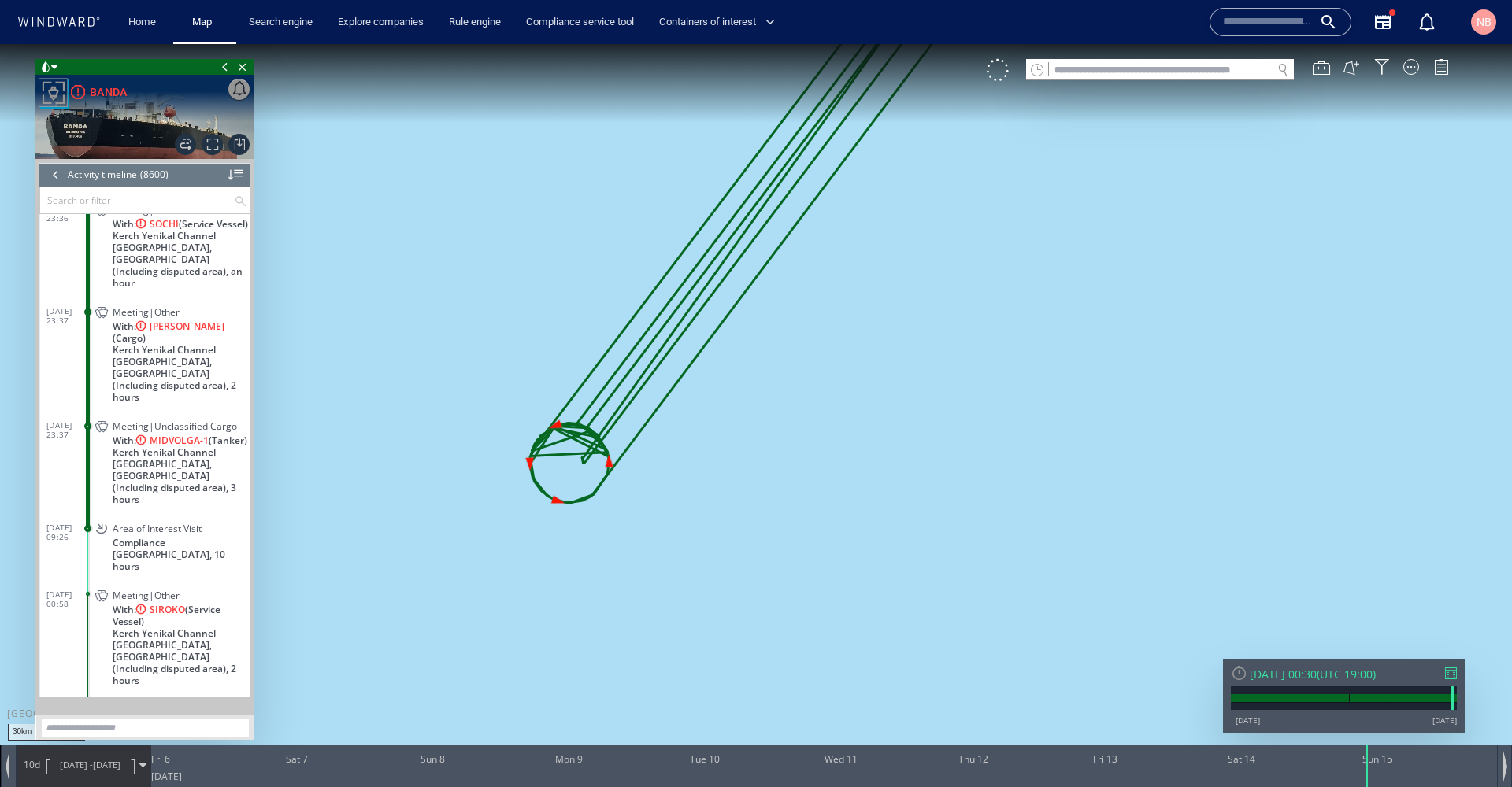
click at [167, 435] on span "MIDVOLGA-1" at bounding box center [180, 441] width 59 height 12
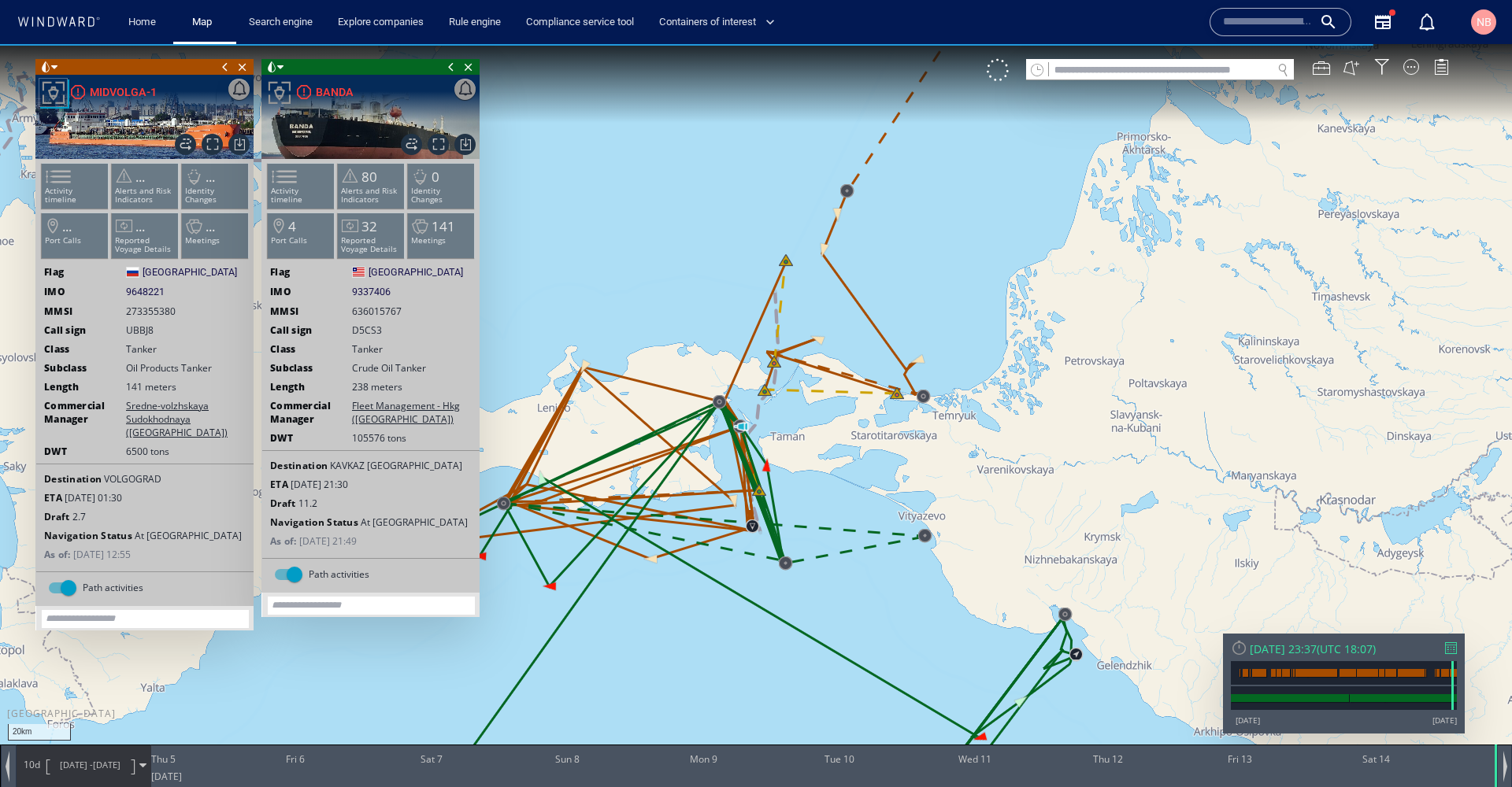
drag, startPoint x: 930, startPoint y: 253, endPoint x: 1118, endPoint y: 201, distance: 195.1
click at [1118, 201] on canvas "Map" at bounding box center [756, 407] width 1512 height 727
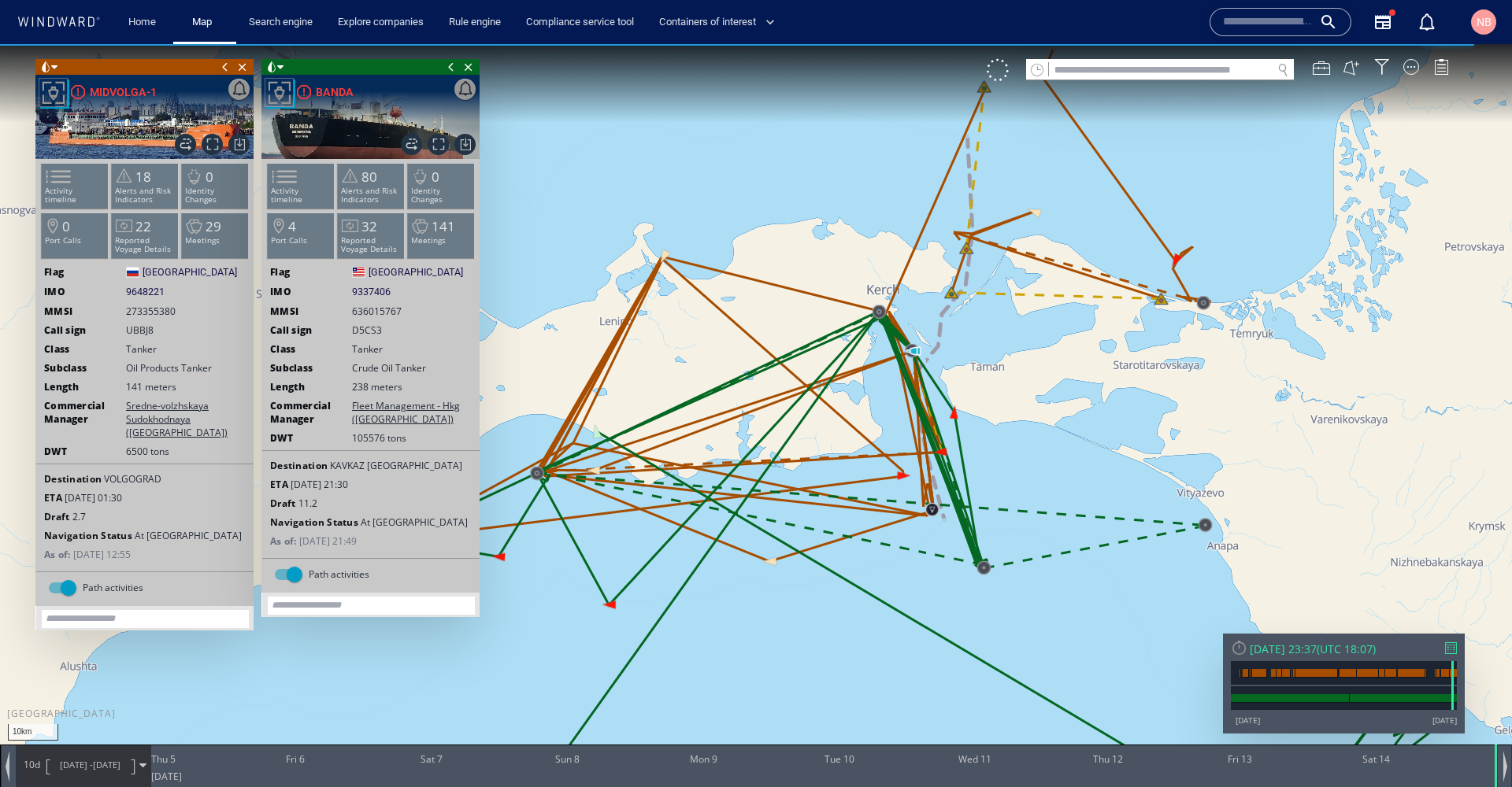
drag, startPoint x: 603, startPoint y: 550, endPoint x: 900, endPoint y: 538, distance: 297.2
click at [900, 538] on canvas "Map" at bounding box center [756, 407] width 1512 height 727
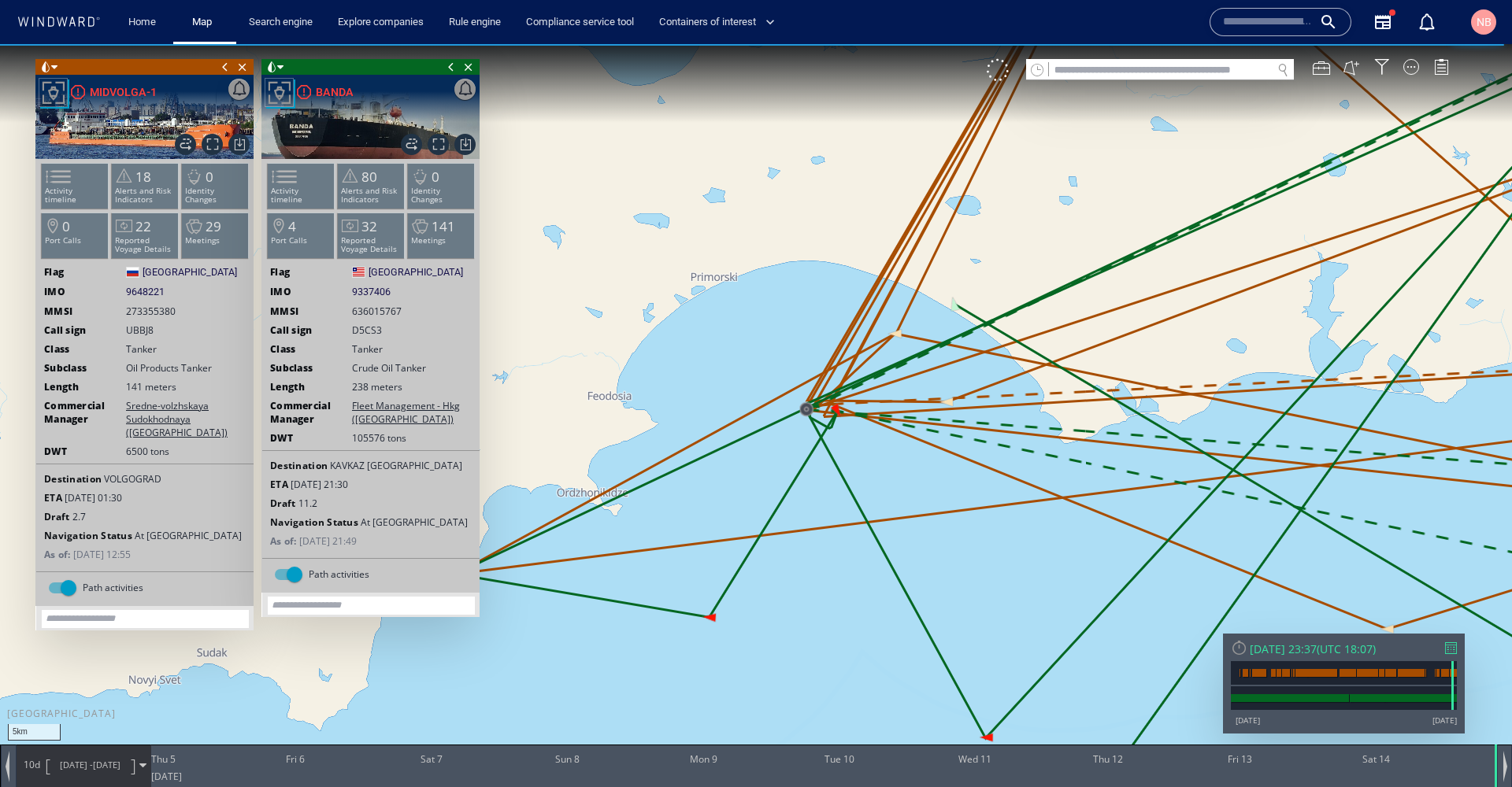
drag, startPoint x: 990, startPoint y: 534, endPoint x: 813, endPoint y: 596, distance: 187.5
click at [813, 596] on canvas "Map" at bounding box center [756, 407] width 1512 height 727
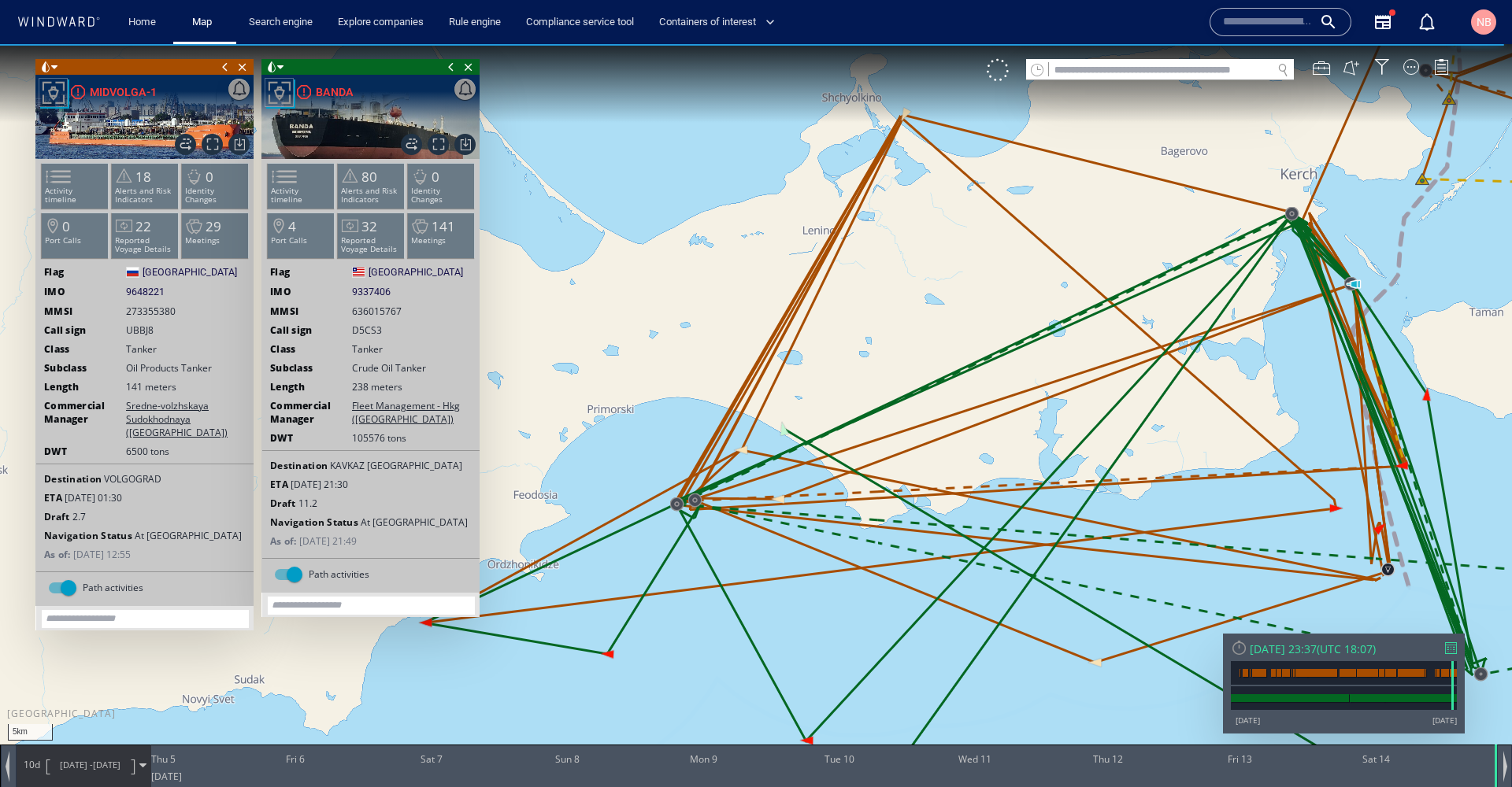
drag, startPoint x: 823, startPoint y: 595, endPoint x: 762, endPoint y: 602, distance: 61.4
click at [762, 602] on canvas "Map" at bounding box center [756, 407] width 1512 height 727
